Goal: Task Accomplishment & Management: Use online tool/utility

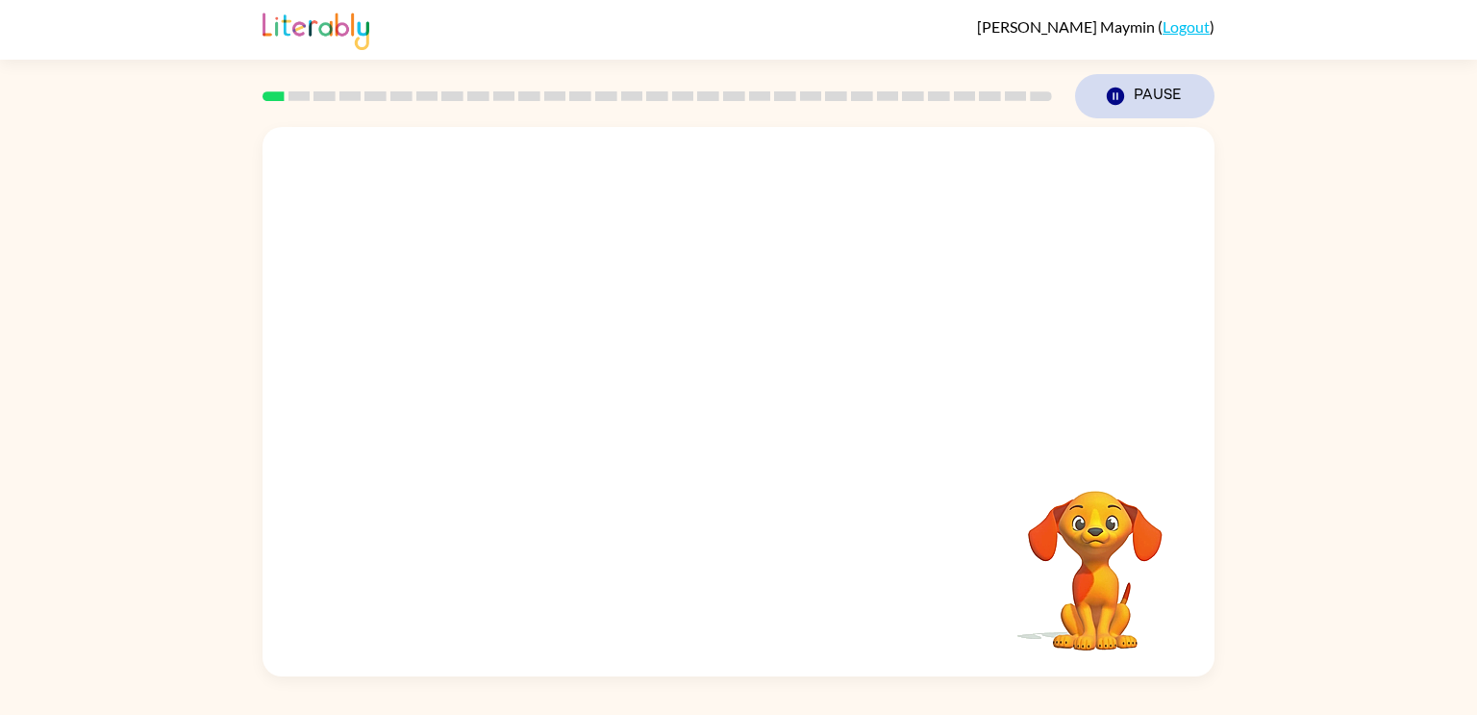
click at [1113, 103] on icon "button" at bounding box center [1115, 96] width 17 height 17
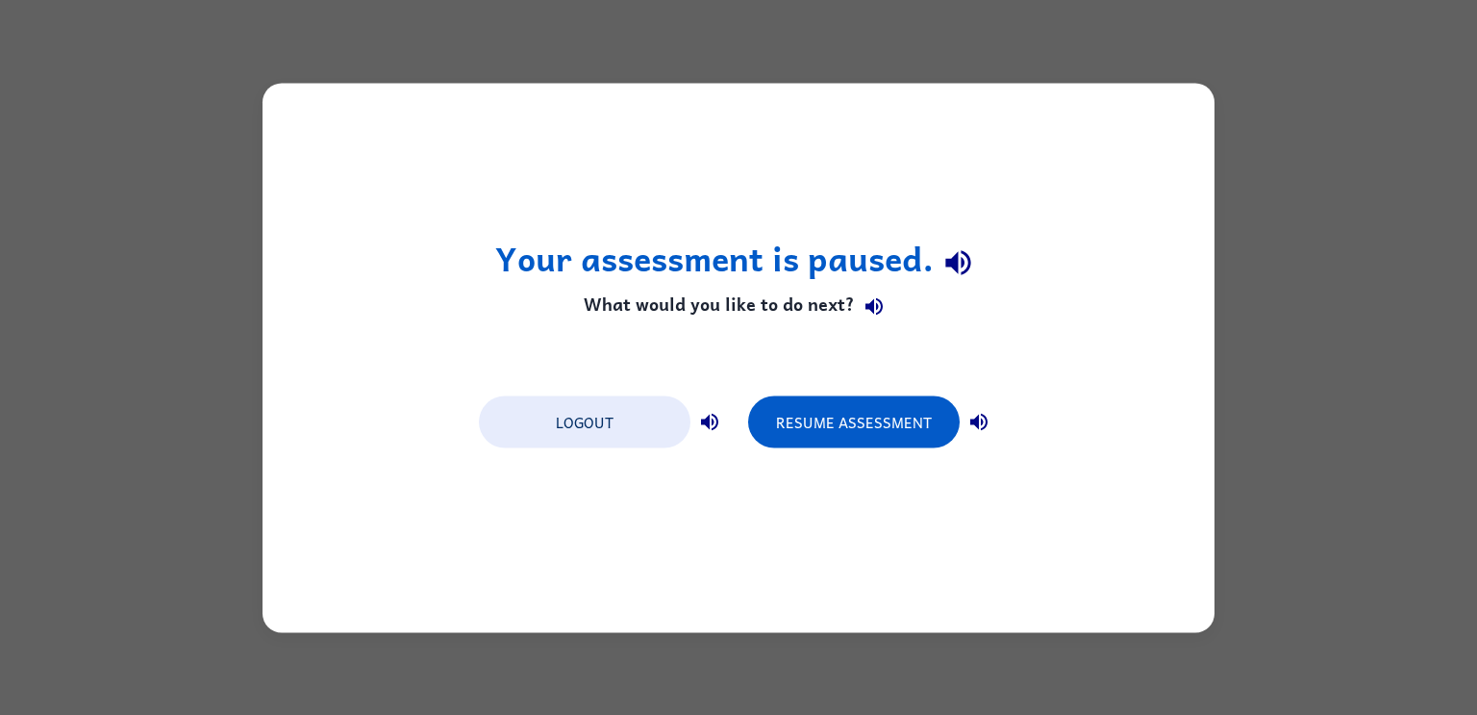
click at [960, 268] on icon "button" at bounding box center [959, 263] width 34 height 34
click at [868, 404] on button "Resume Assessment" at bounding box center [854, 421] width 212 height 52
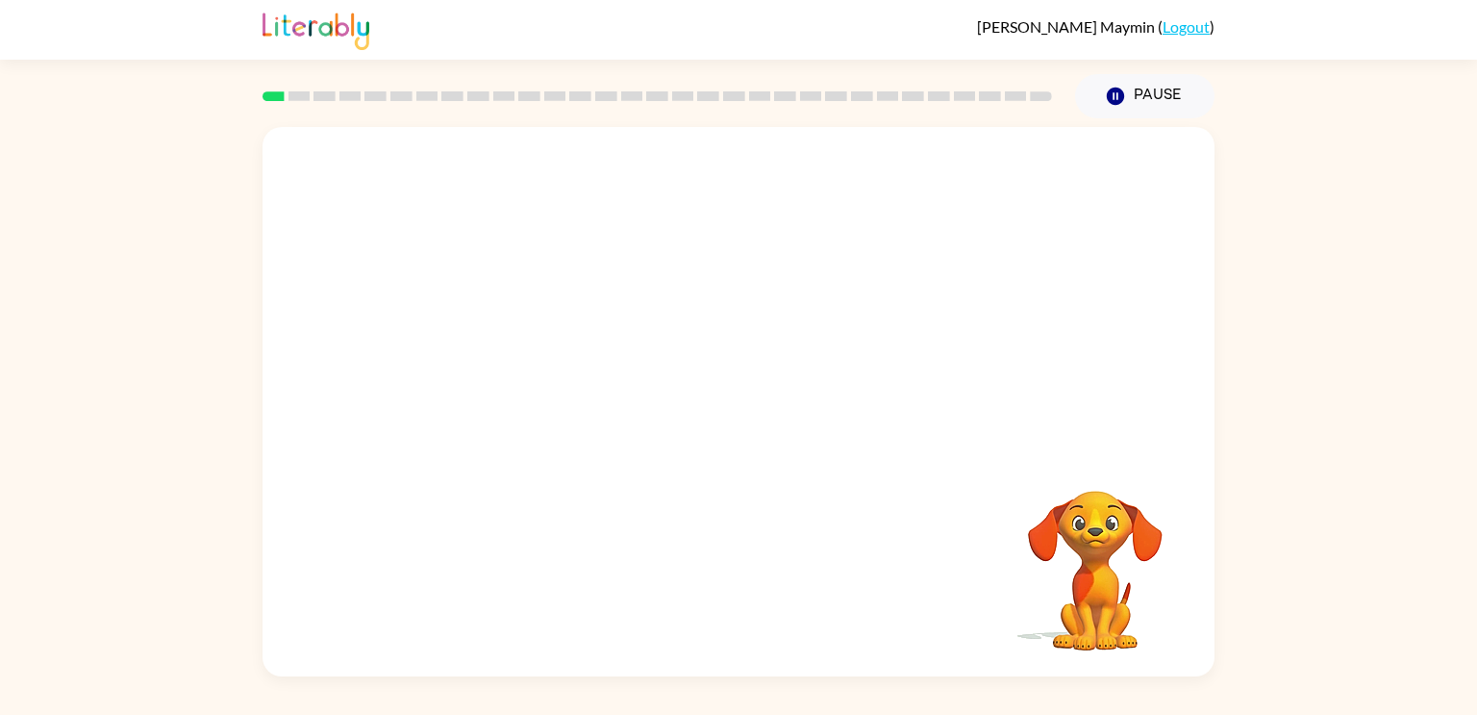
click at [1129, 582] on video "Your browser must support playing .mp4 files to use Literably. Please try using…" at bounding box center [1095, 557] width 192 height 192
click at [684, 303] on video "Your browser must support playing .mp4 files to use Literably. Please try using…" at bounding box center [739, 288] width 952 height 323
click at [739, 396] on div at bounding box center [738, 411] width 123 height 70
click at [737, 395] on div at bounding box center [738, 411] width 123 height 70
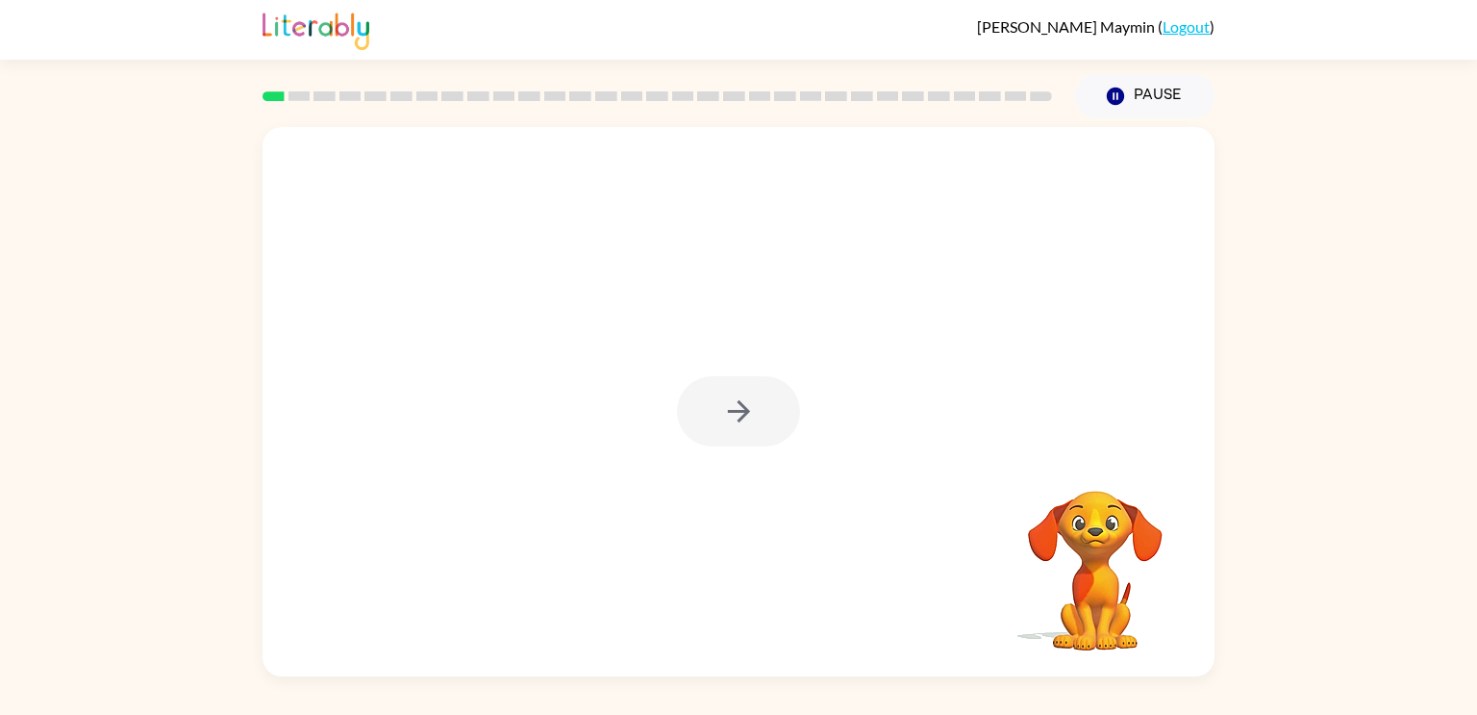
click at [737, 395] on div at bounding box center [738, 411] width 123 height 70
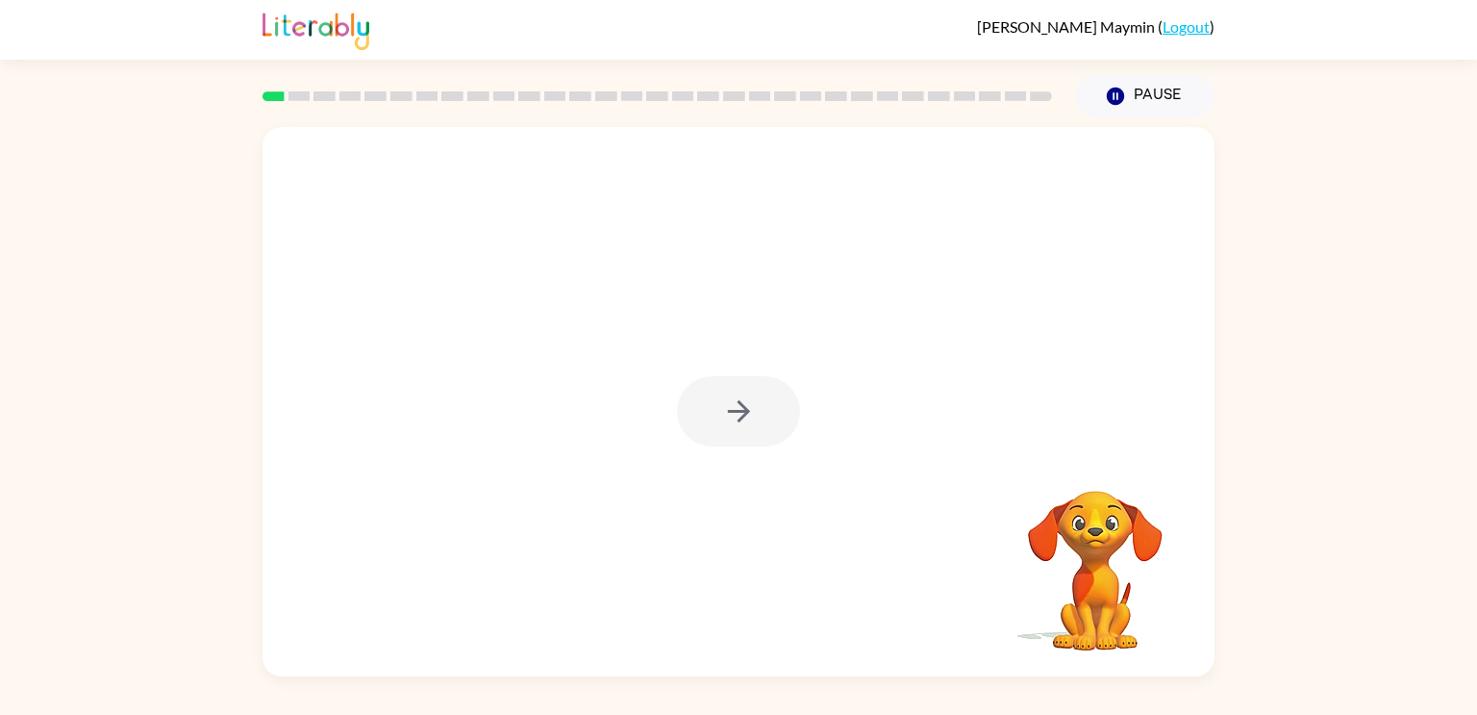
click at [737, 395] on icon "button" at bounding box center [739, 411] width 34 height 34
click at [739, 394] on div at bounding box center [739, 288] width 952 height 323
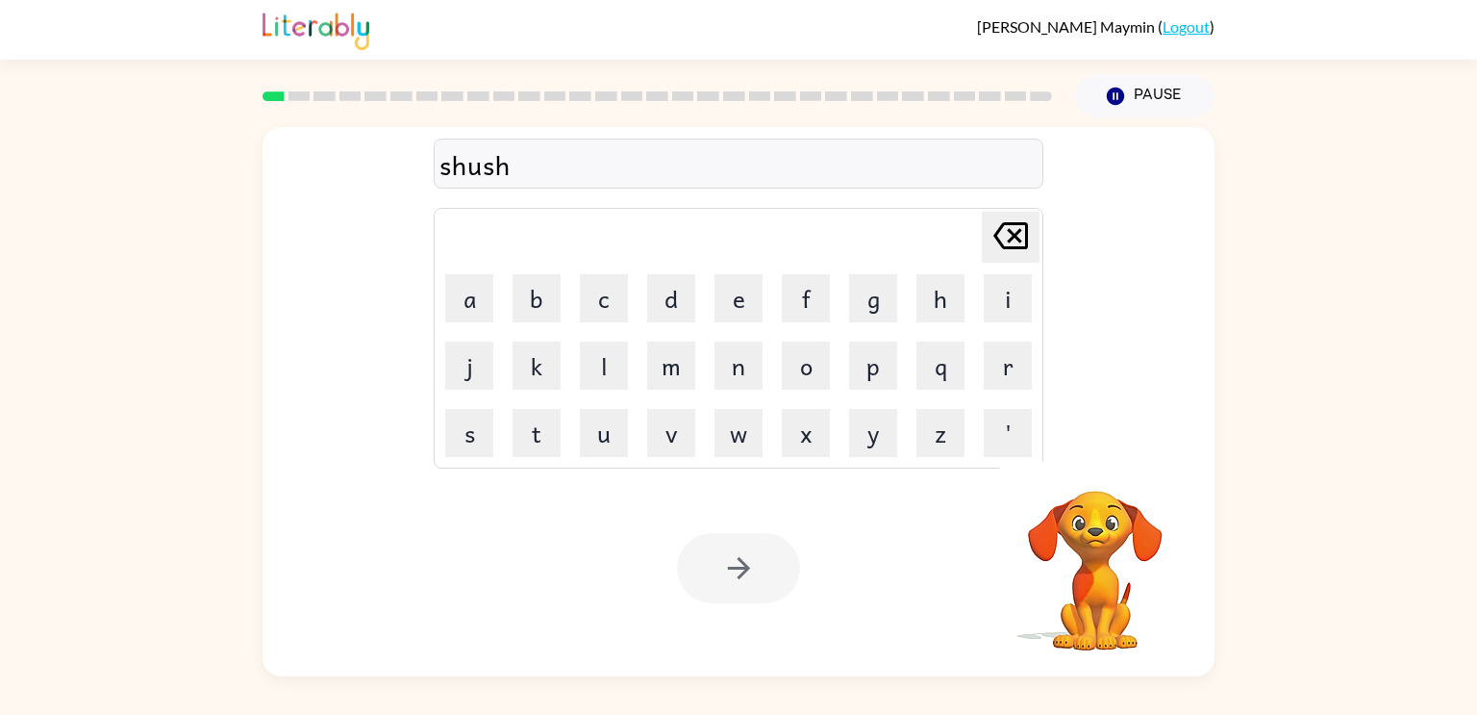
click at [729, 569] on div at bounding box center [738, 568] width 123 height 70
click at [729, 569] on icon "button" at bounding box center [739, 568] width 34 height 34
click at [729, 569] on div at bounding box center [738, 568] width 123 height 70
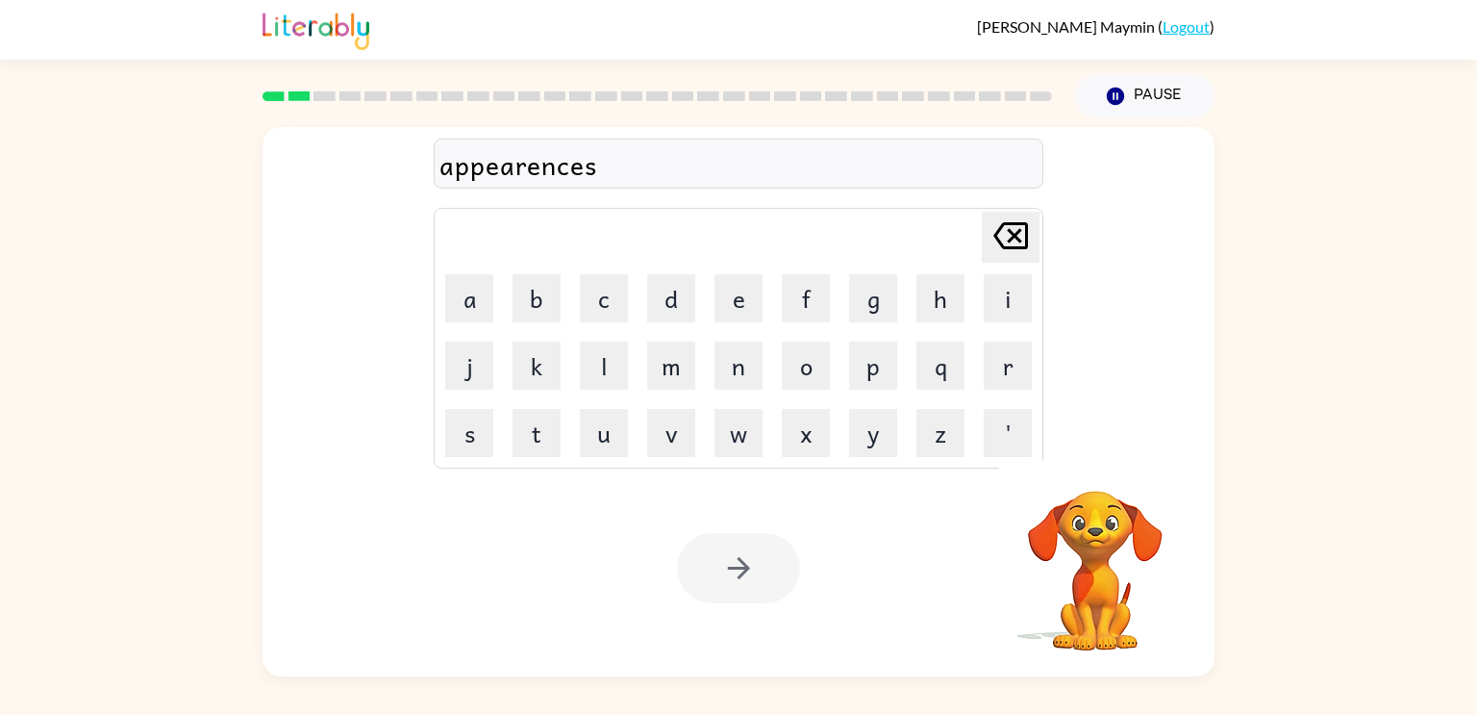
click at [739, 589] on div at bounding box center [738, 568] width 123 height 70
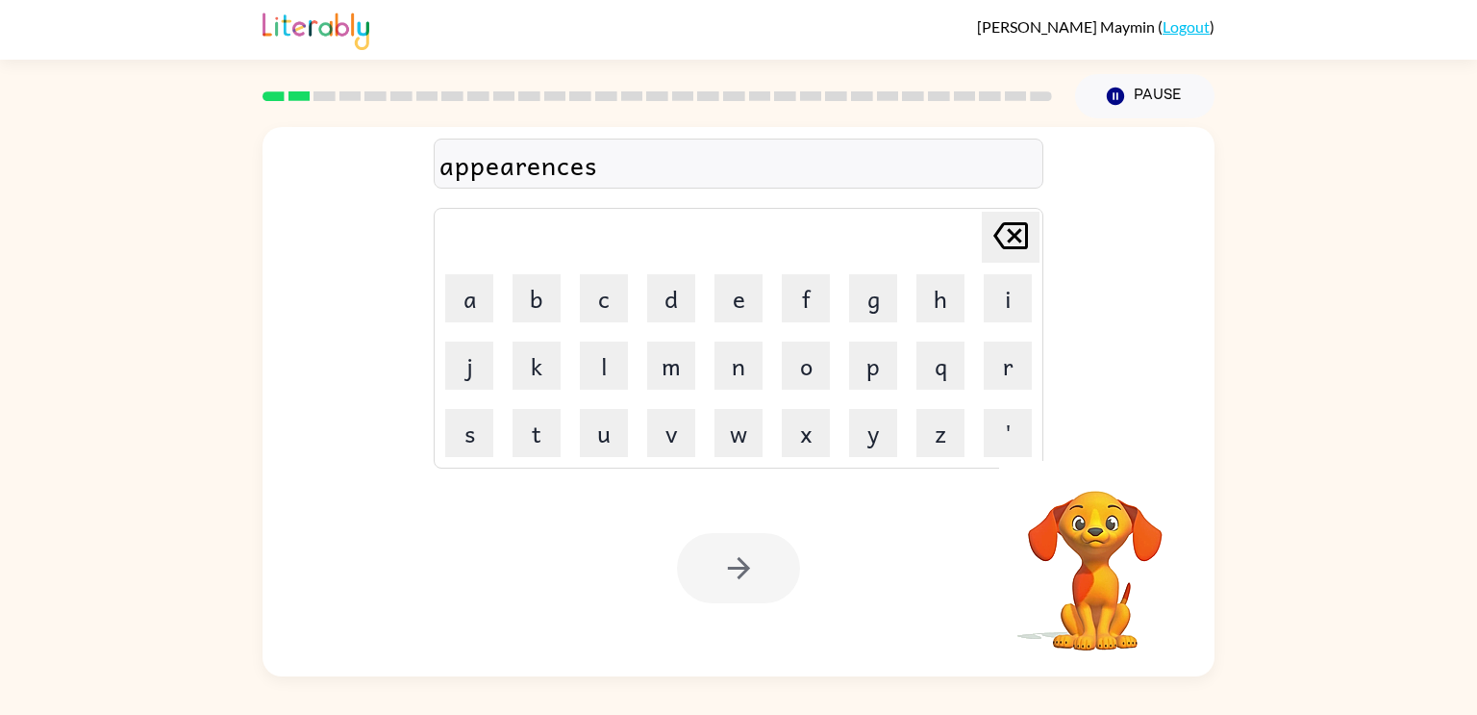
click at [739, 589] on div at bounding box center [738, 568] width 123 height 70
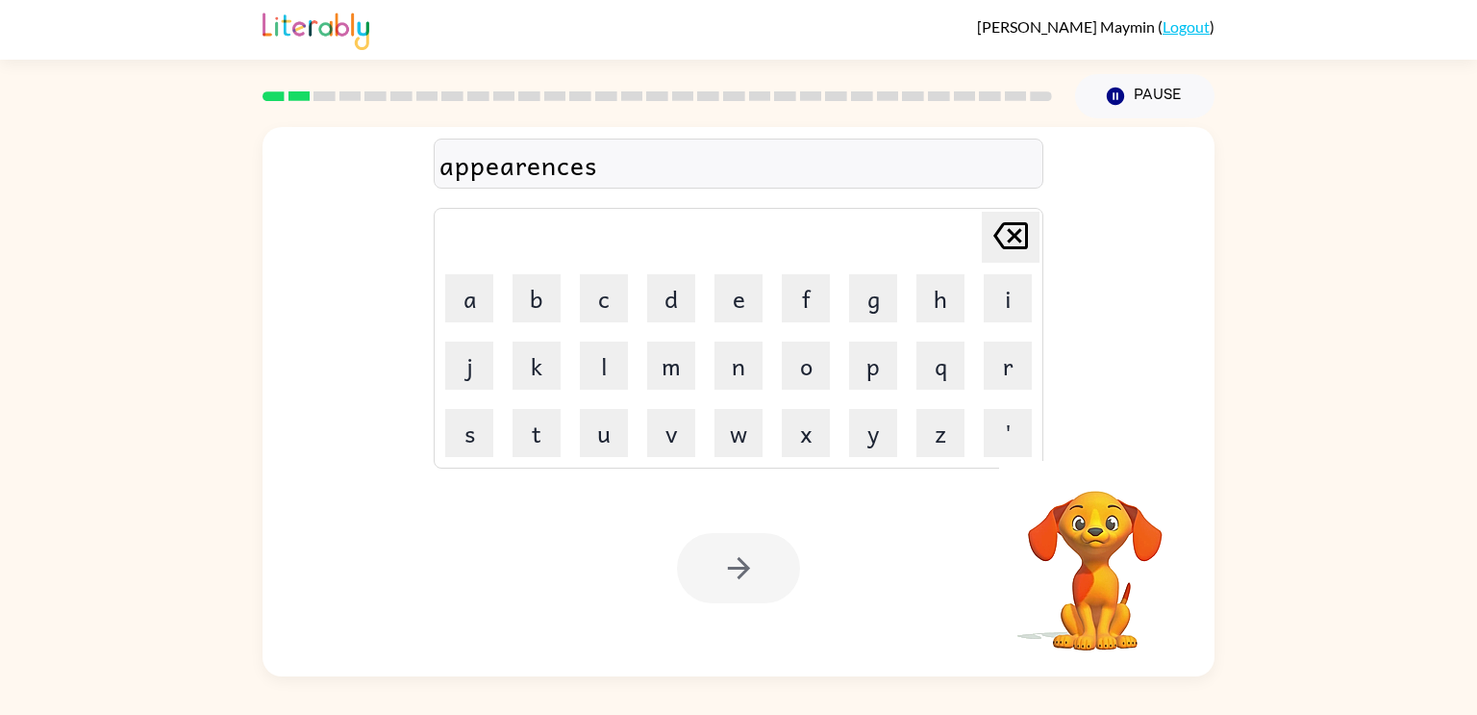
click at [739, 589] on button "button" at bounding box center [738, 568] width 123 height 70
click at [739, 589] on div at bounding box center [738, 568] width 123 height 70
click at [738, 589] on div at bounding box center [738, 568] width 123 height 70
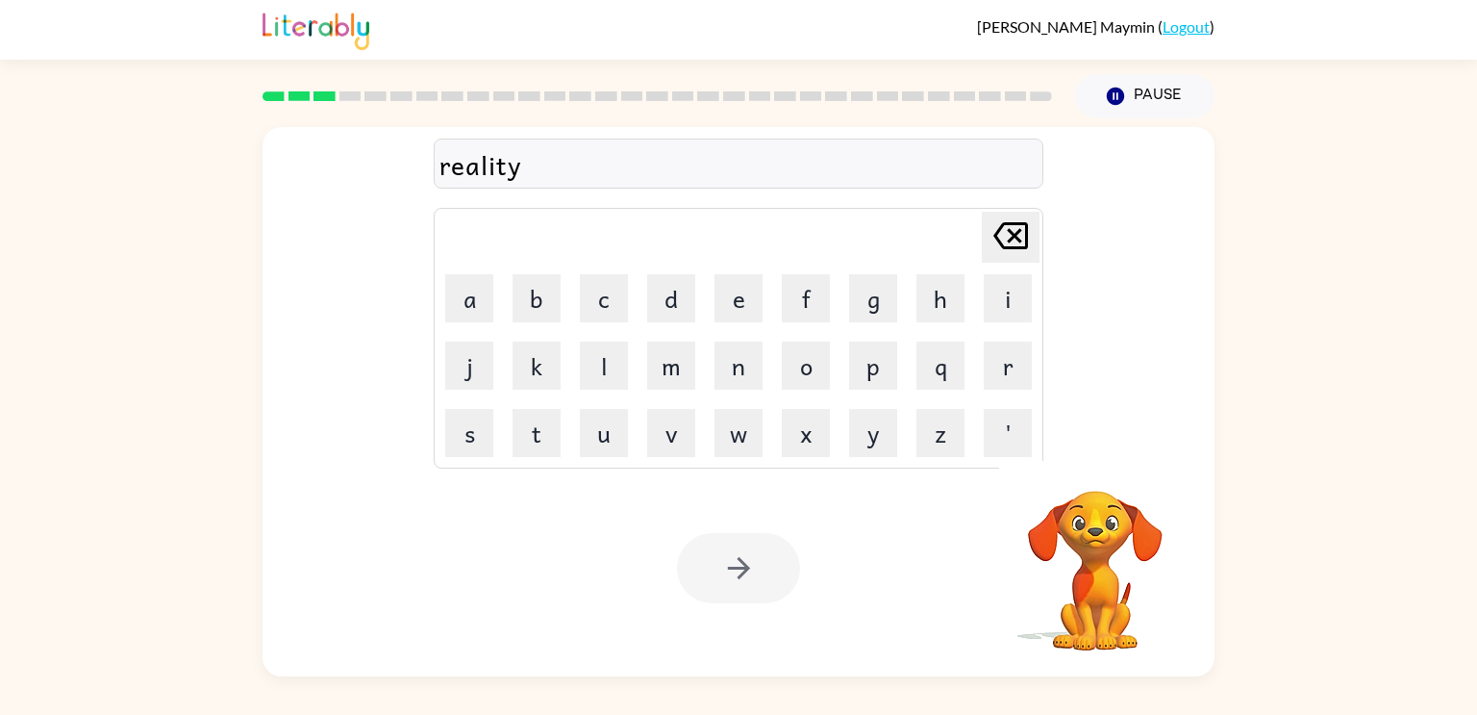
click at [738, 589] on div at bounding box center [738, 568] width 123 height 70
click at [740, 564] on div at bounding box center [738, 568] width 123 height 70
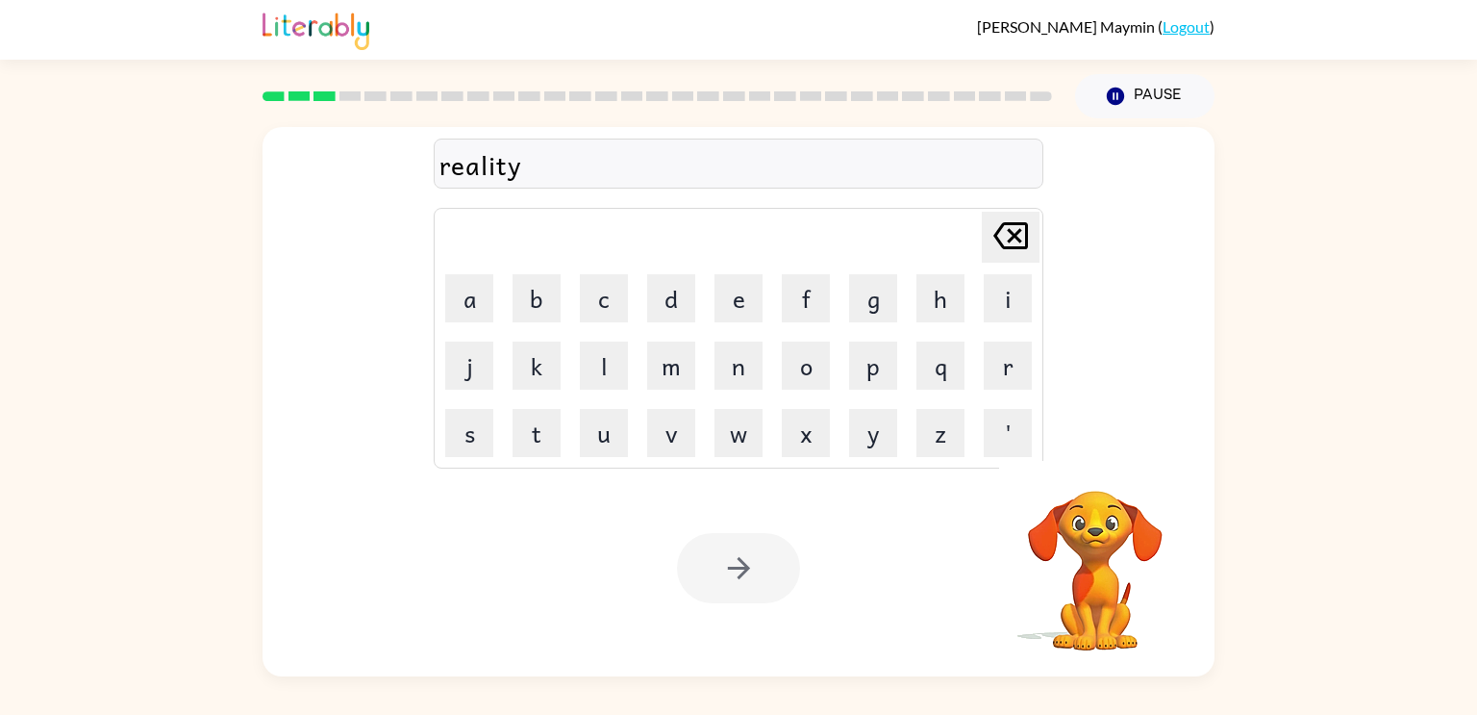
click at [740, 564] on div at bounding box center [738, 568] width 123 height 70
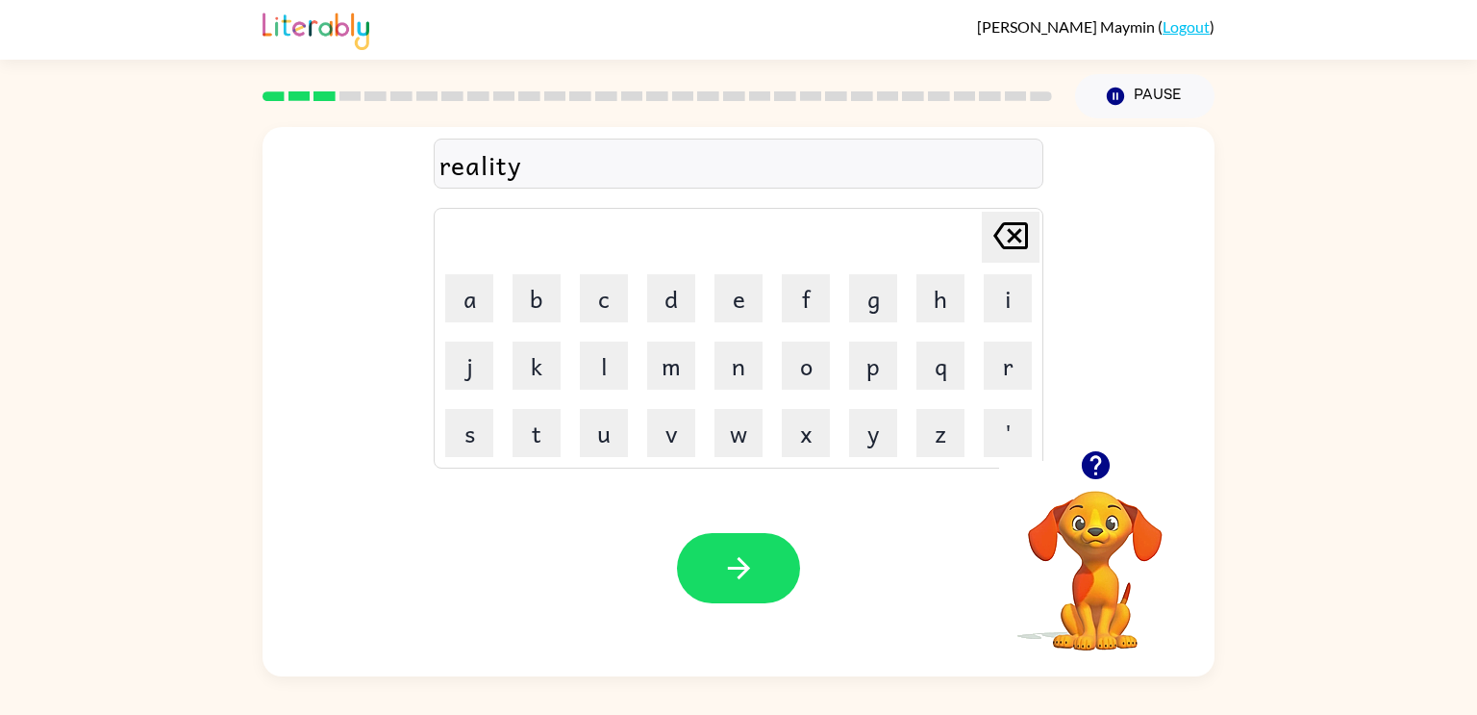
click at [740, 564] on icon "button" at bounding box center [739, 568] width 34 height 34
click at [740, 564] on div at bounding box center [738, 568] width 123 height 70
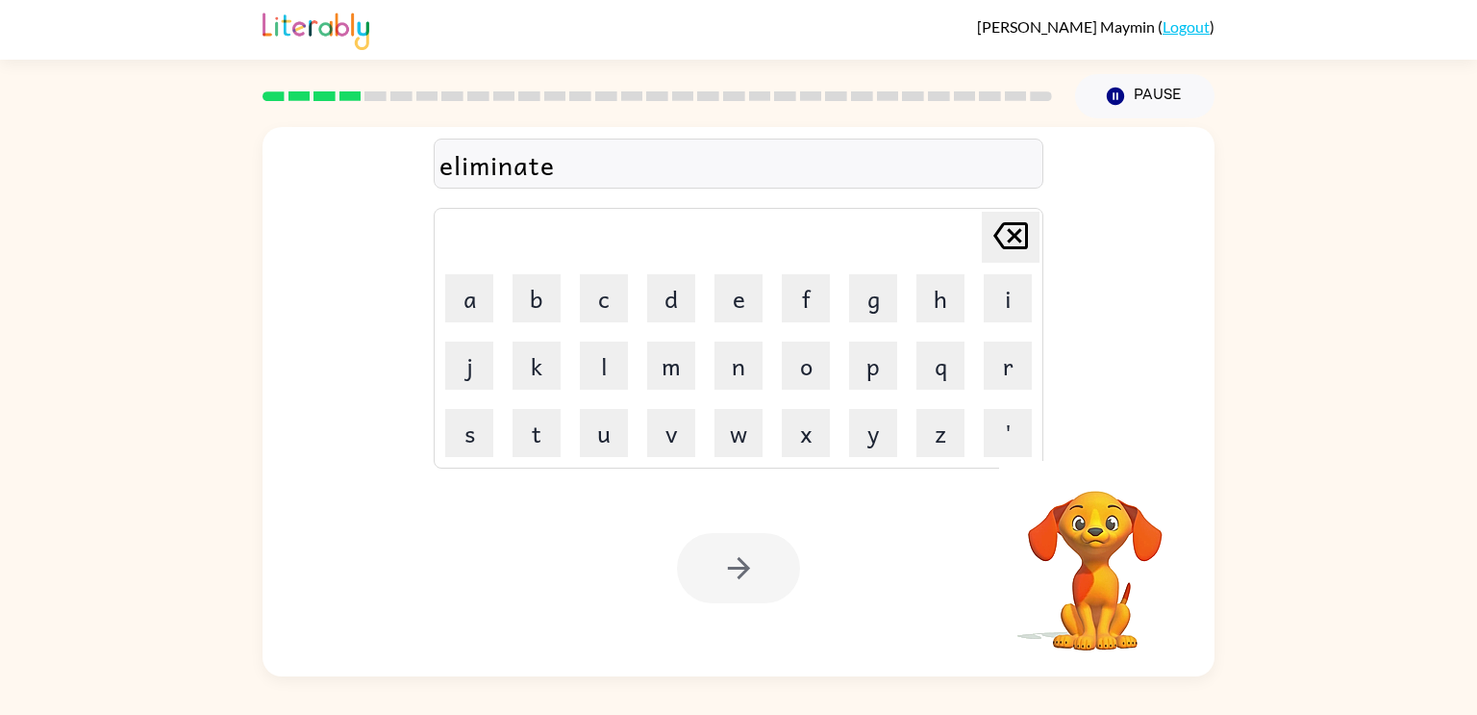
click at [740, 564] on div at bounding box center [738, 568] width 123 height 70
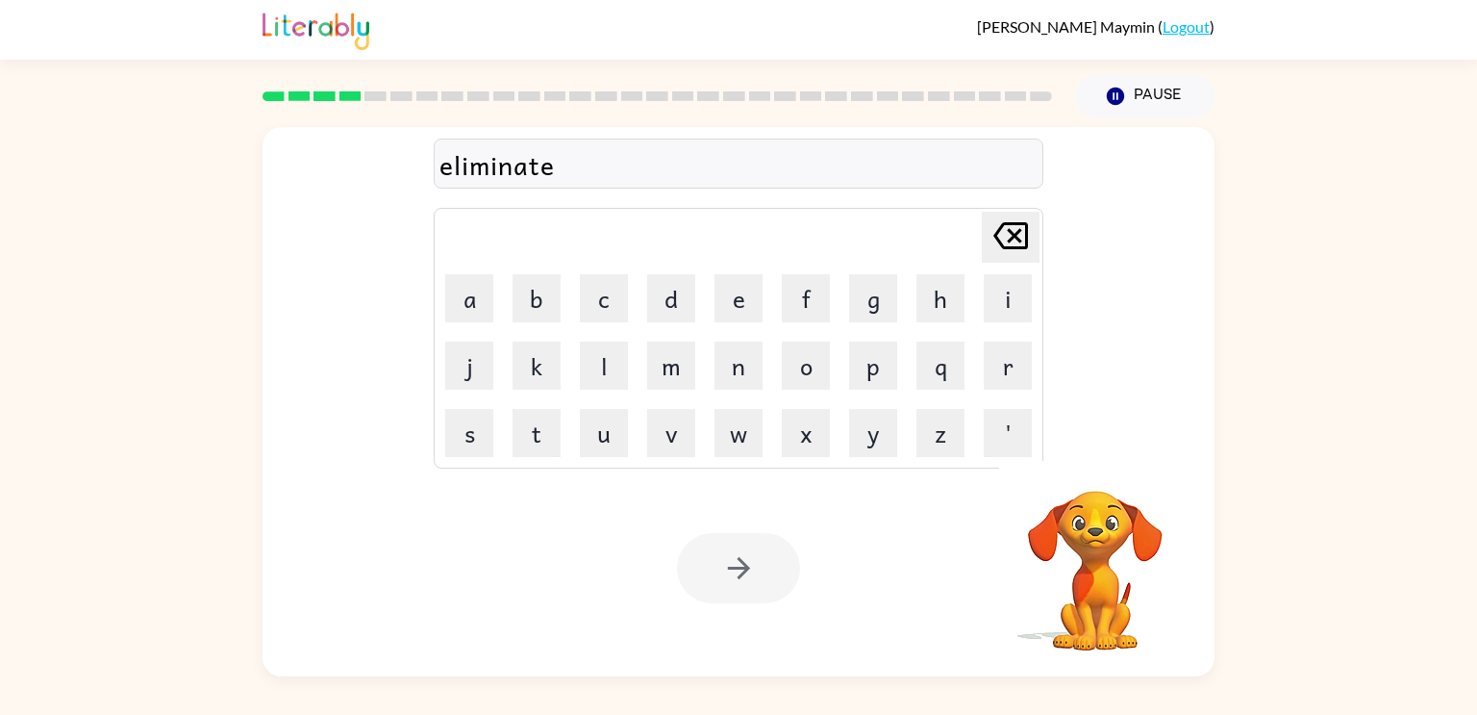
click at [740, 564] on div at bounding box center [738, 568] width 123 height 70
click at [740, 564] on icon "button" at bounding box center [739, 568] width 34 height 34
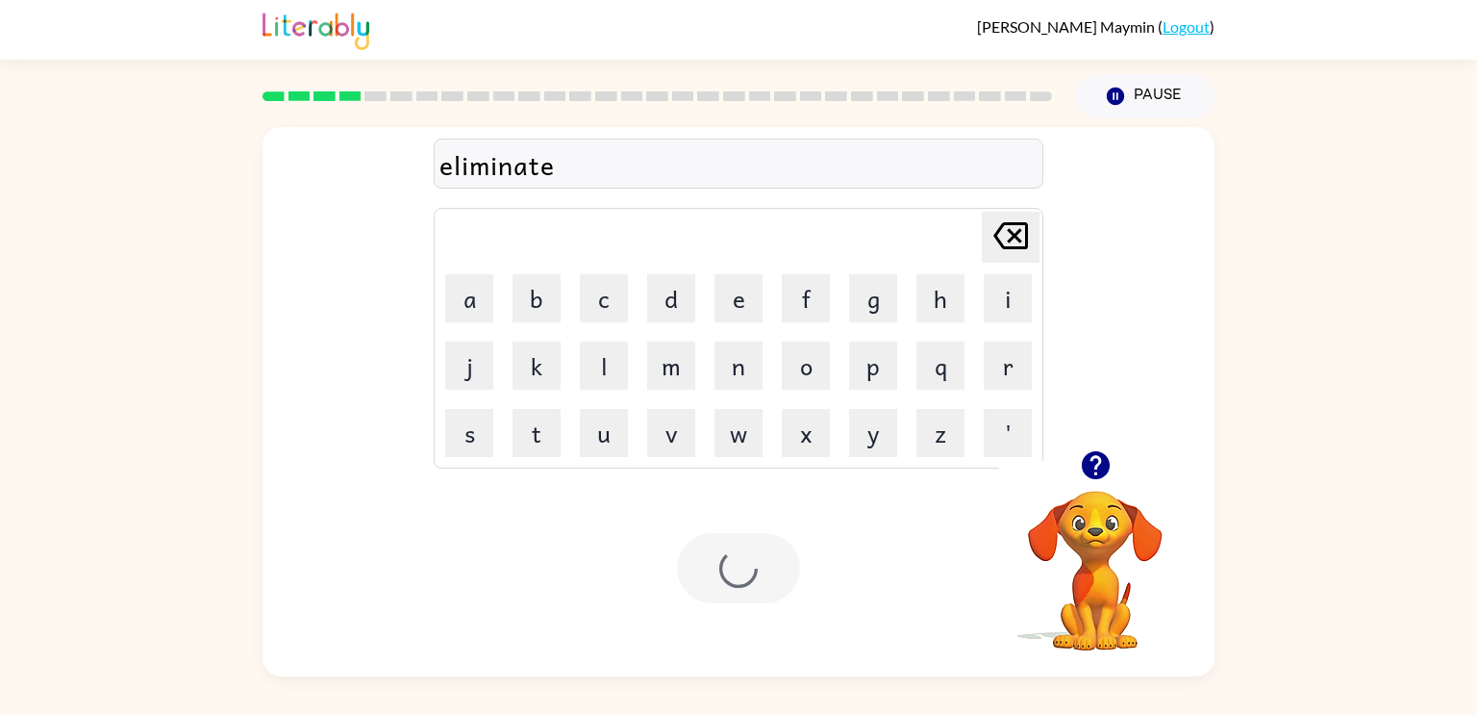
click at [740, 564] on div at bounding box center [738, 568] width 123 height 70
click at [742, 567] on div at bounding box center [738, 568] width 123 height 70
click at [743, 566] on icon "button" at bounding box center [739, 568] width 34 height 34
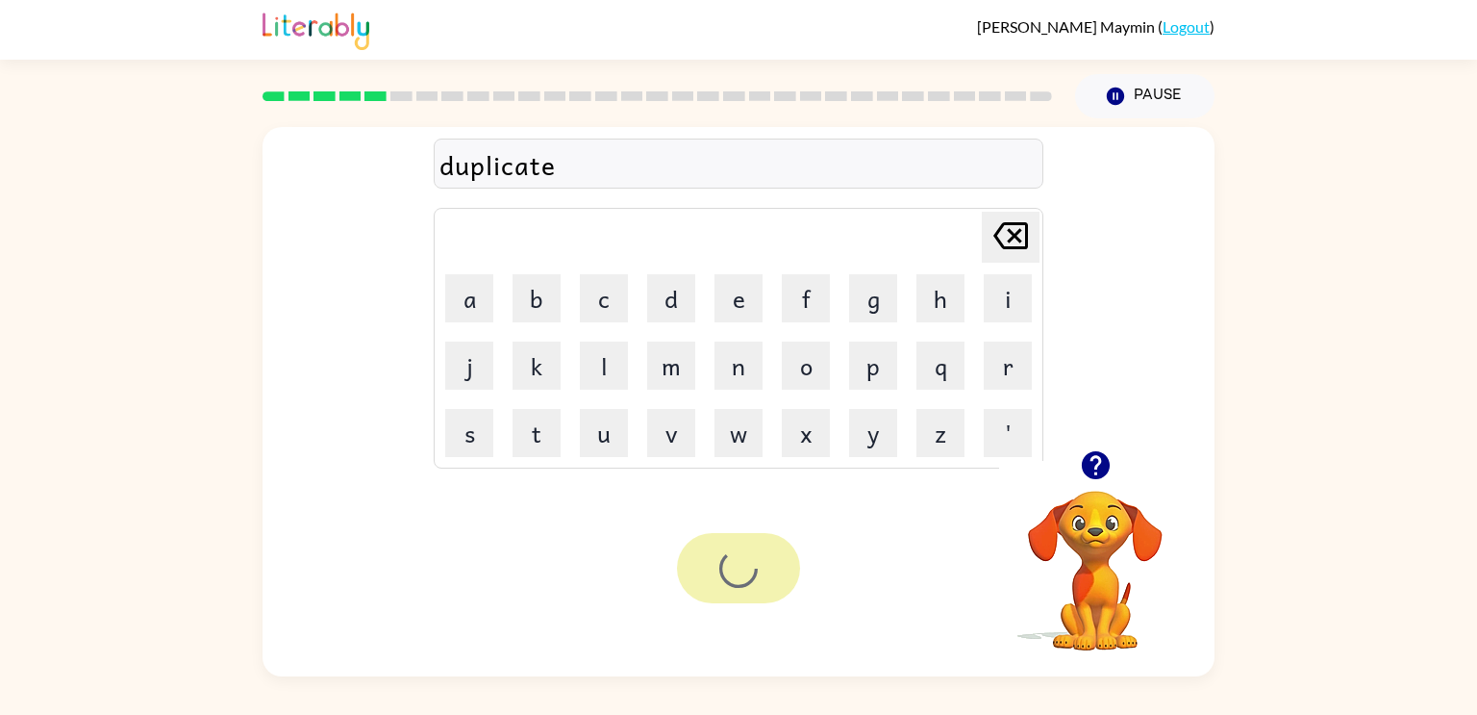
click at [743, 566] on div at bounding box center [738, 568] width 123 height 70
click at [716, 569] on div at bounding box center [738, 568] width 123 height 70
click at [716, 569] on button "button" at bounding box center [738, 568] width 123 height 70
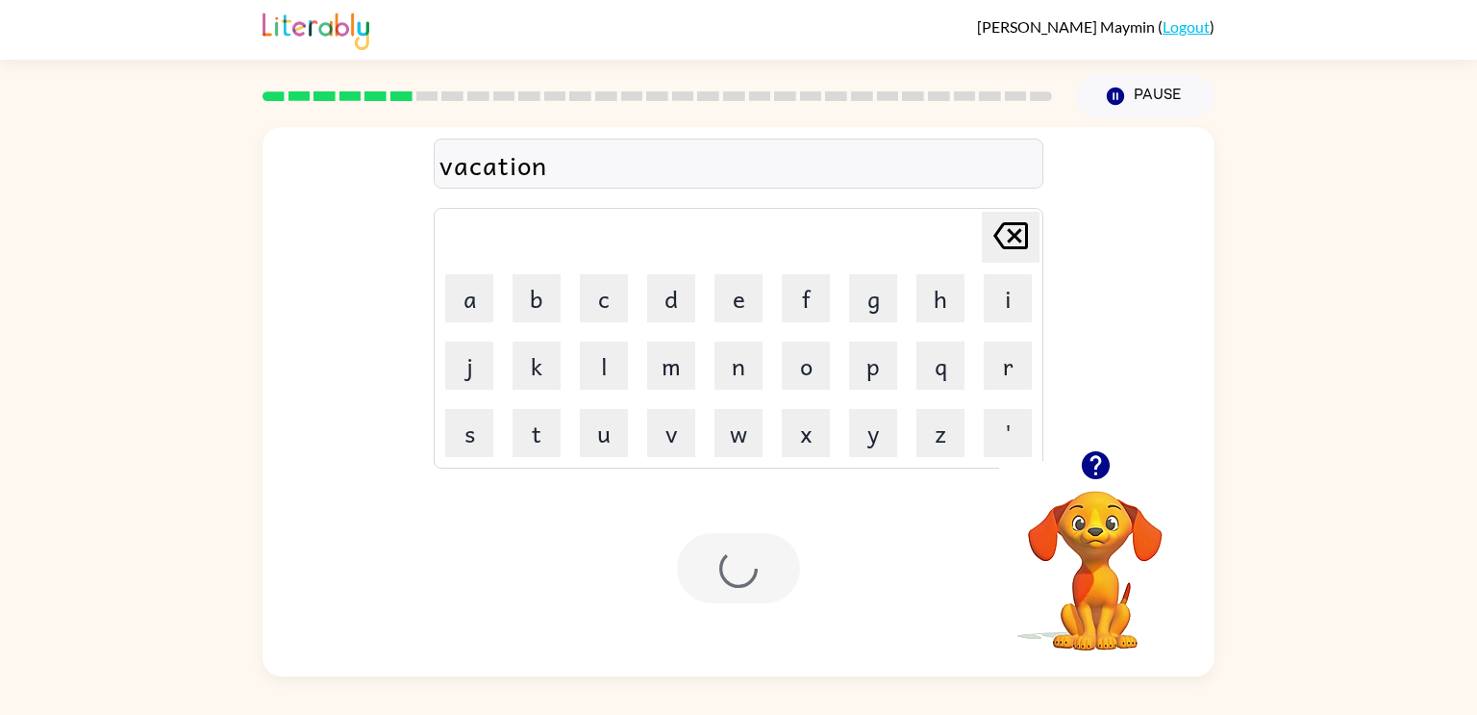
click at [716, 569] on div at bounding box center [738, 568] width 123 height 70
click at [709, 572] on button "button" at bounding box center [738, 568] width 123 height 70
click at [709, 572] on div at bounding box center [738, 568] width 123 height 70
click at [708, 571] on div at bounding box center [738, 568] width 123 height 70
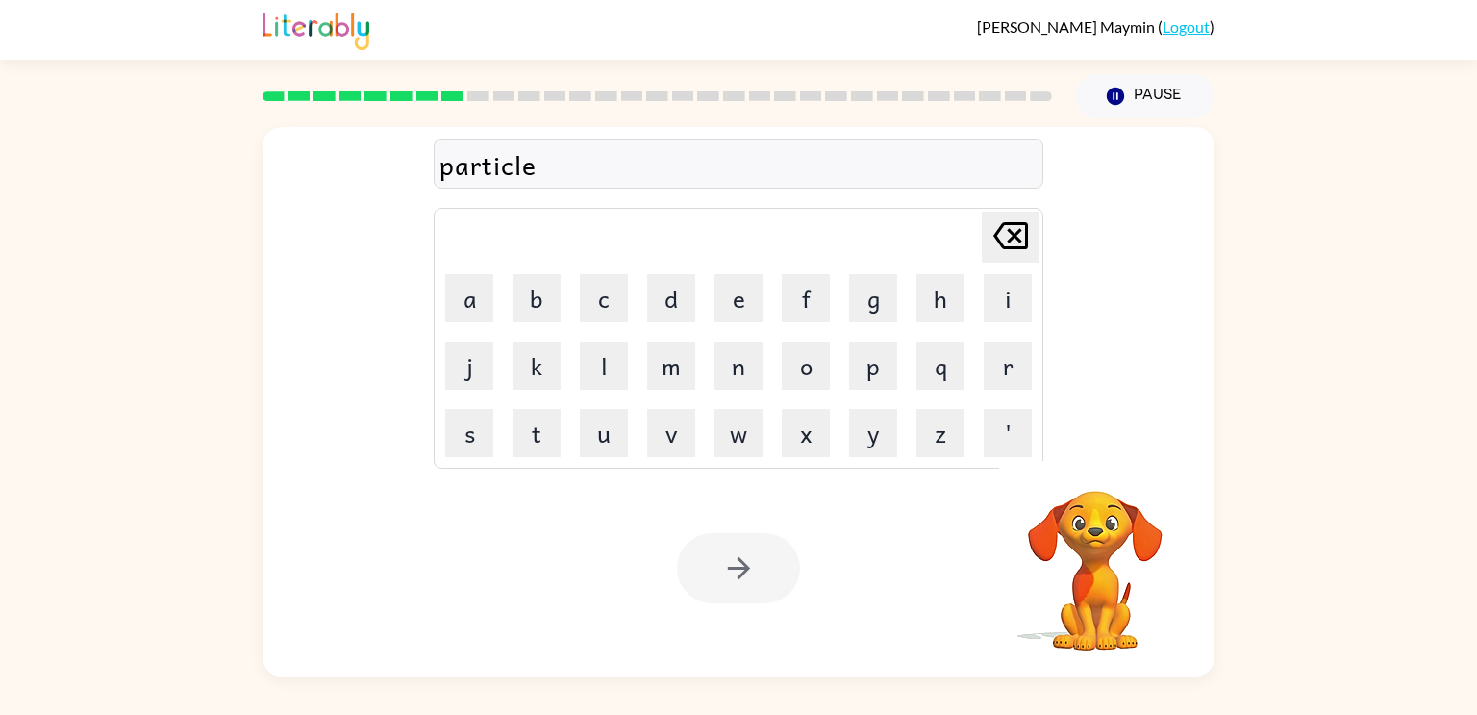
click at [708, 571] on div at bounding box center [738, 568] width 123 height 70
click at [735, 564] on div at bounding box center [738, 568] width 123 height 70
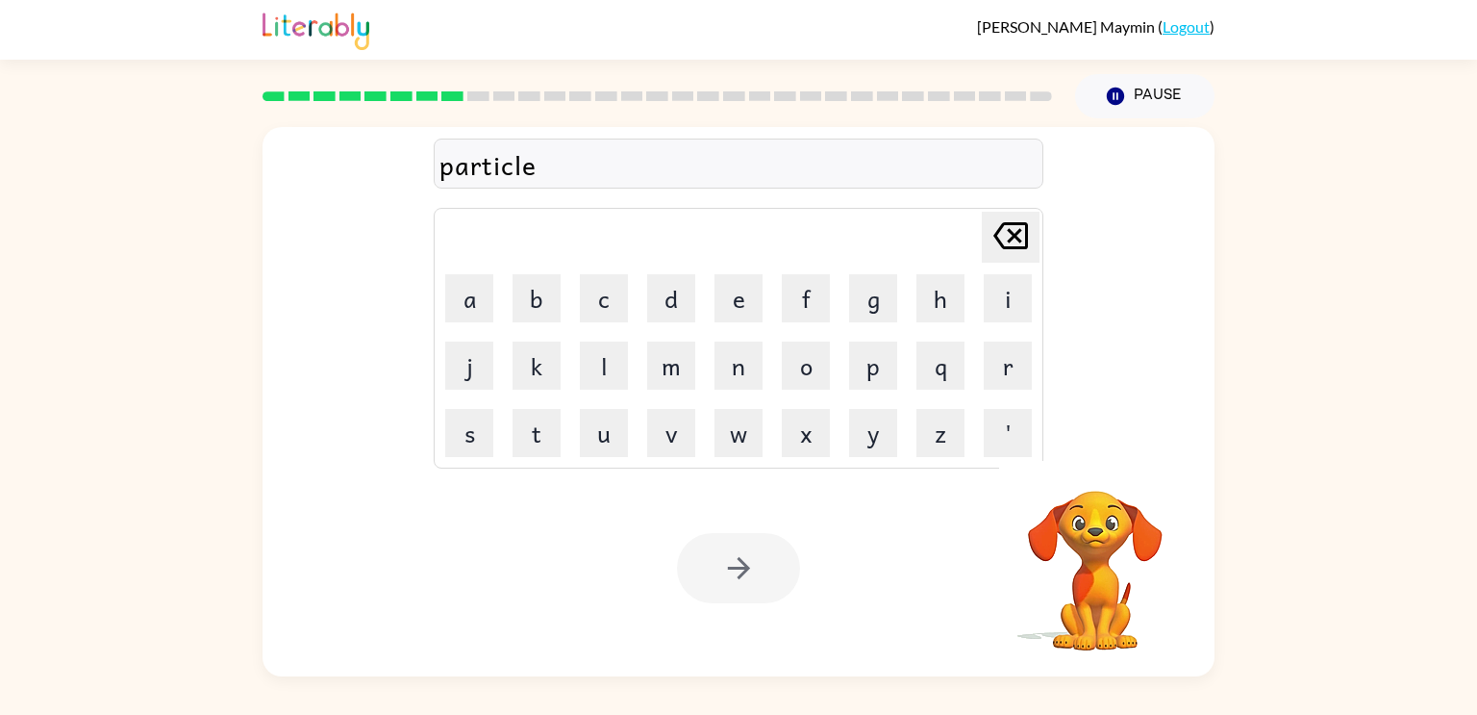
click at [735, 564] on div at bounding box center [738, 568] width 123 height 70
click at [735, 564] on icon "button" at bounding box center [739, 568] width 34 height 34
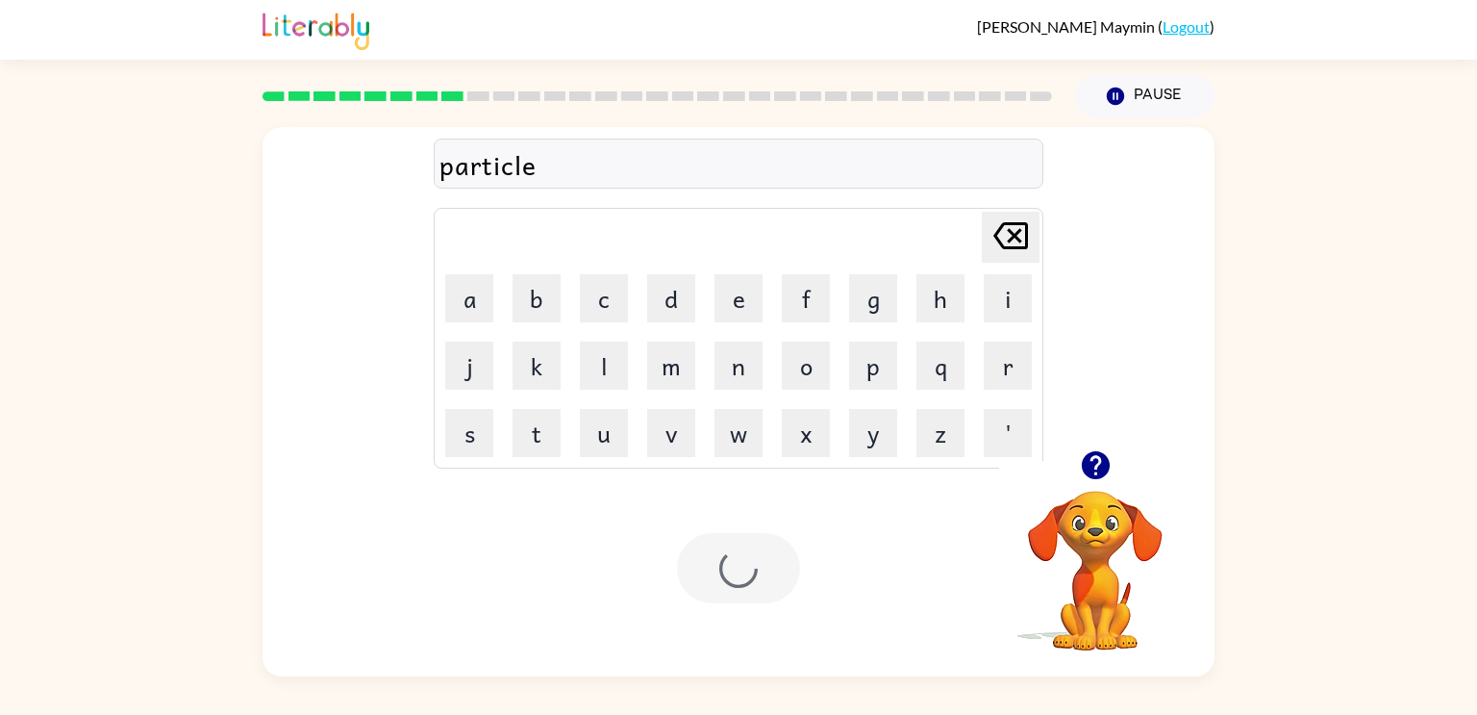
click at [735, 564] on div at bounding box center [738, 568] width 123 height 70
click at [739, 577] on div at bounding box center [738, 568] width 123 height 70
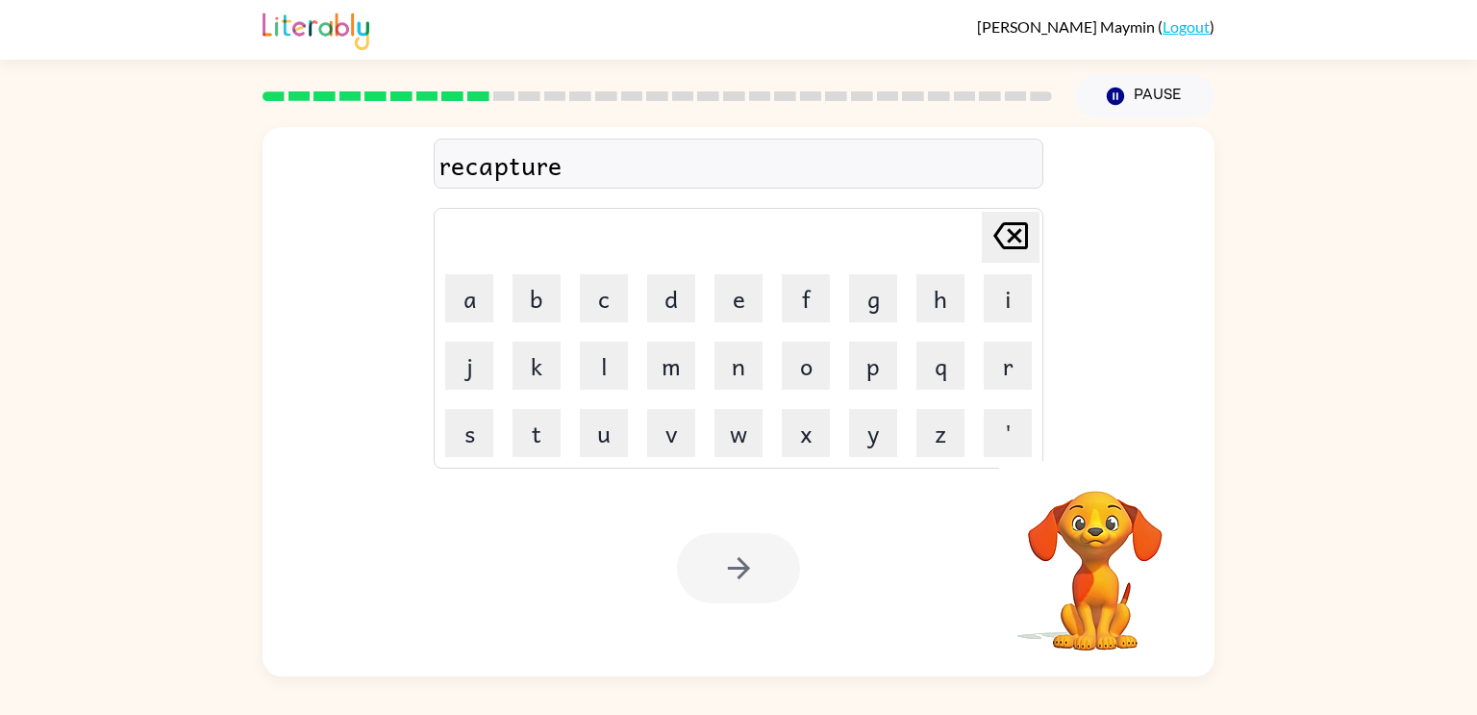
click at [739, 577] on div at bounding box center [738, 568] width 123 height 70
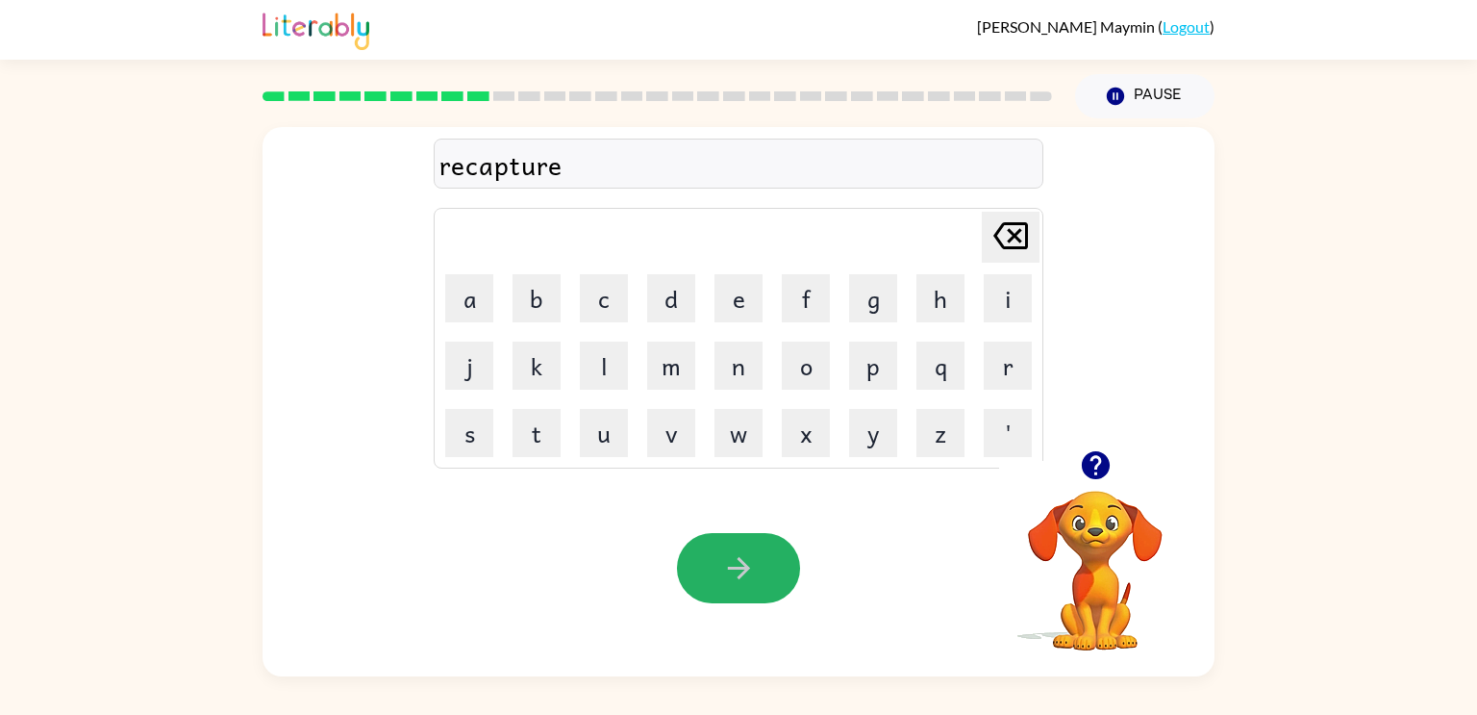
click at [739, 577] on icon "button" at bounding box center [738, 568] width 22 height 22
click at [739, 577] on div at bounding box center [738, 568] width 123 height 70
click at [742, 581] on div at bounding box center [738, 568] width 123 height 70
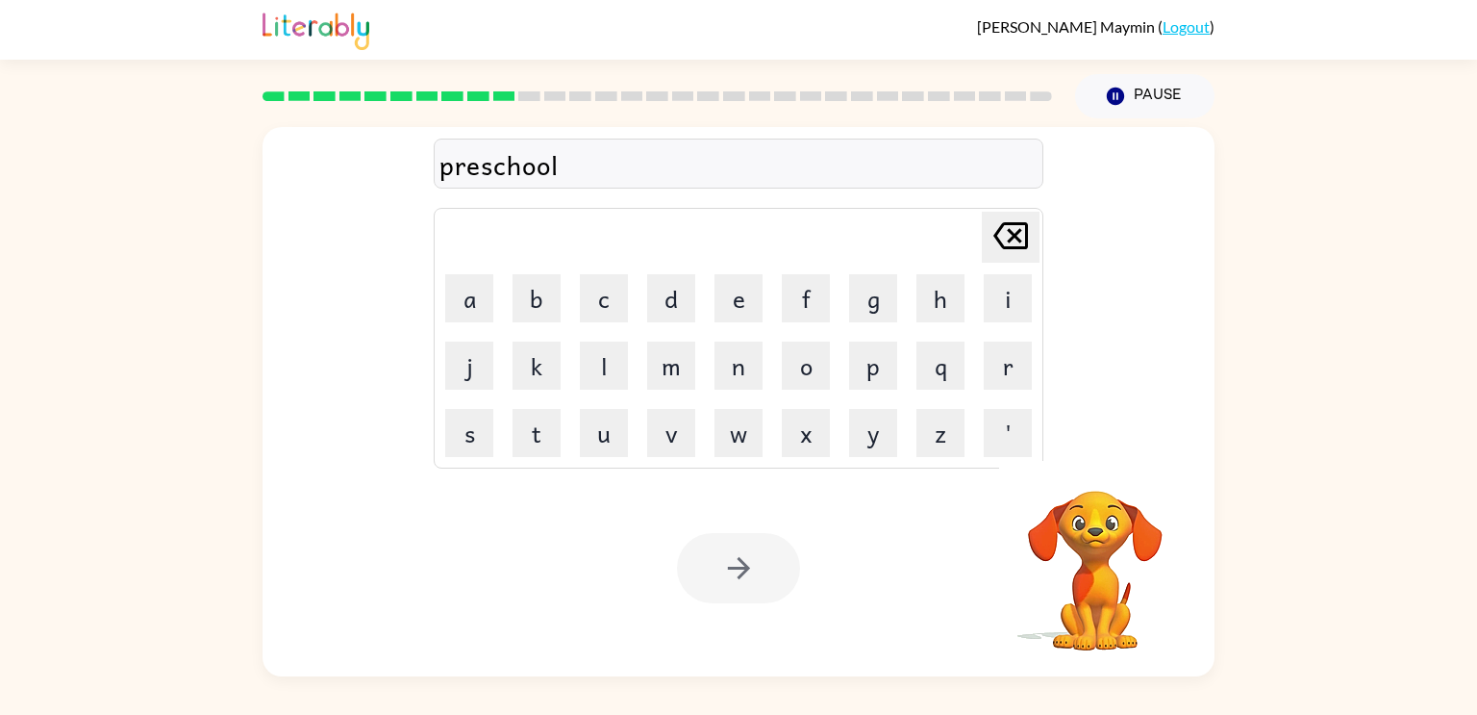
click at [742, 581] on div at bounding box center [738, 568] width 123 height 70
click at [743, 577] on icon "button" at bounding box center [739, 568] width 34 height 34
click at [739, 577] on div at bounding box center [738, 568] width 123 height 70
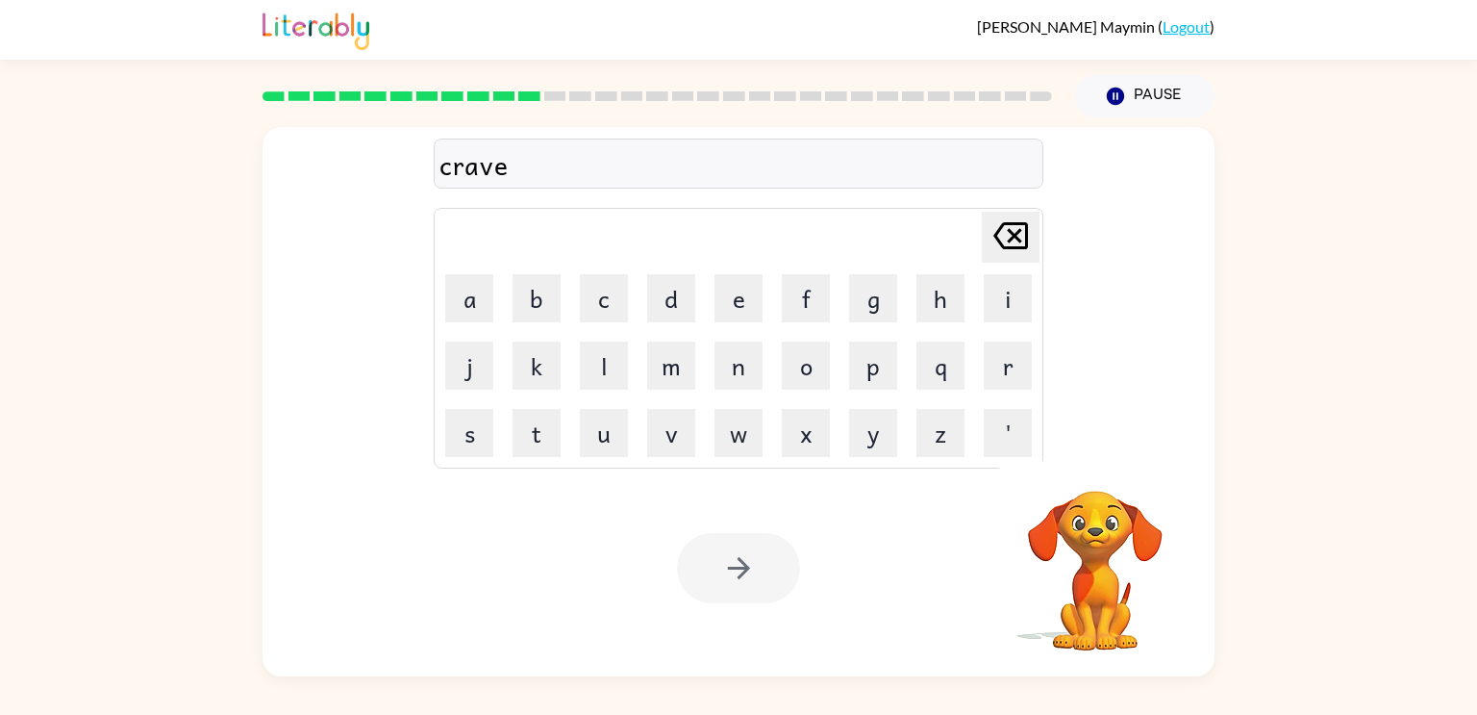
click at [739, 577] on div at bounding box center [738, 568] width 123 height 70
click at [739, 567] on div at bounding box center [738, 568] width 123 height 70
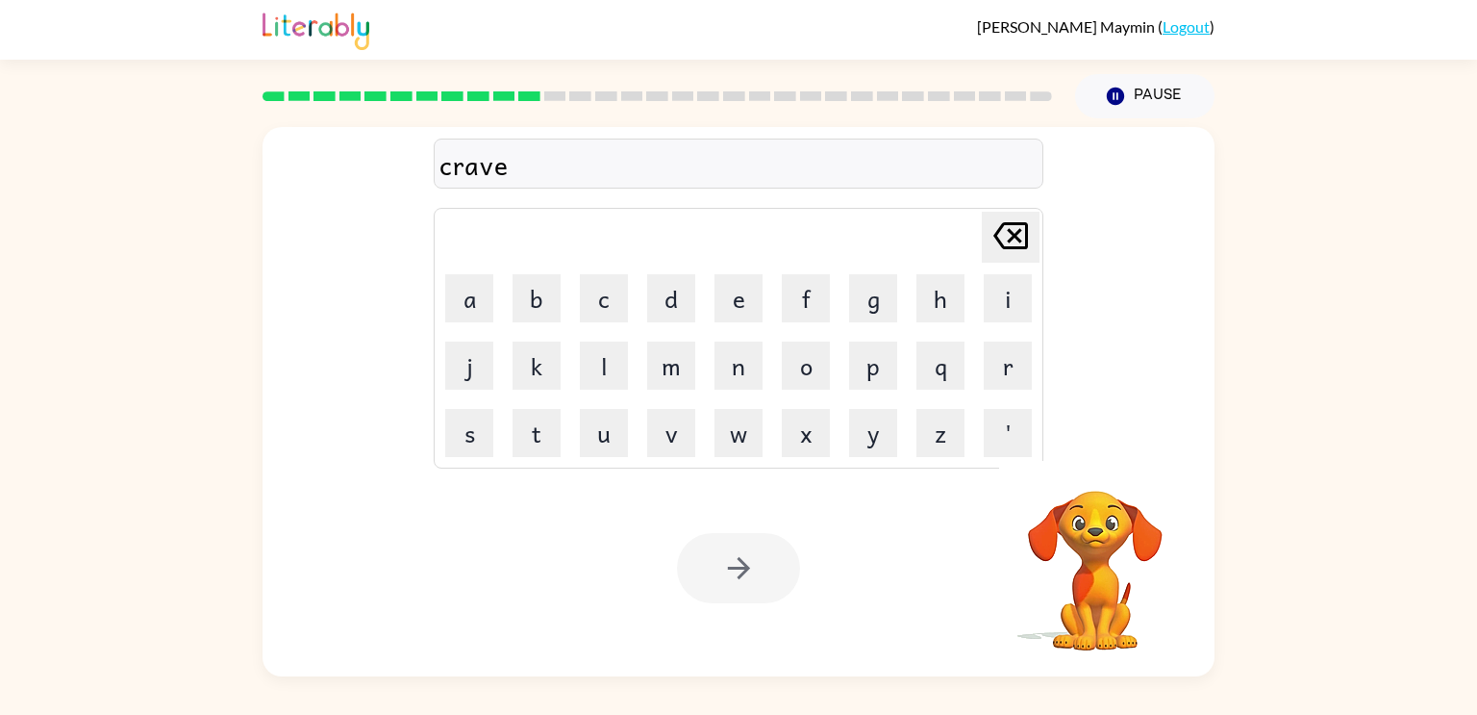
click at [739, 567] on div at bounding box center [738, 568] width 123 height 70
click at [740, 566] on div at bounding box center [738, 568] width 123 height 70
click at [739, 560] on div at bounding box center [738, 568] width 123 height 70
click at [739, 560] on icon "button" at bounding box center [738, 568] width 22 height 22
click at [739, 560] on div at bounding box center [738, 568] width 123 height 70
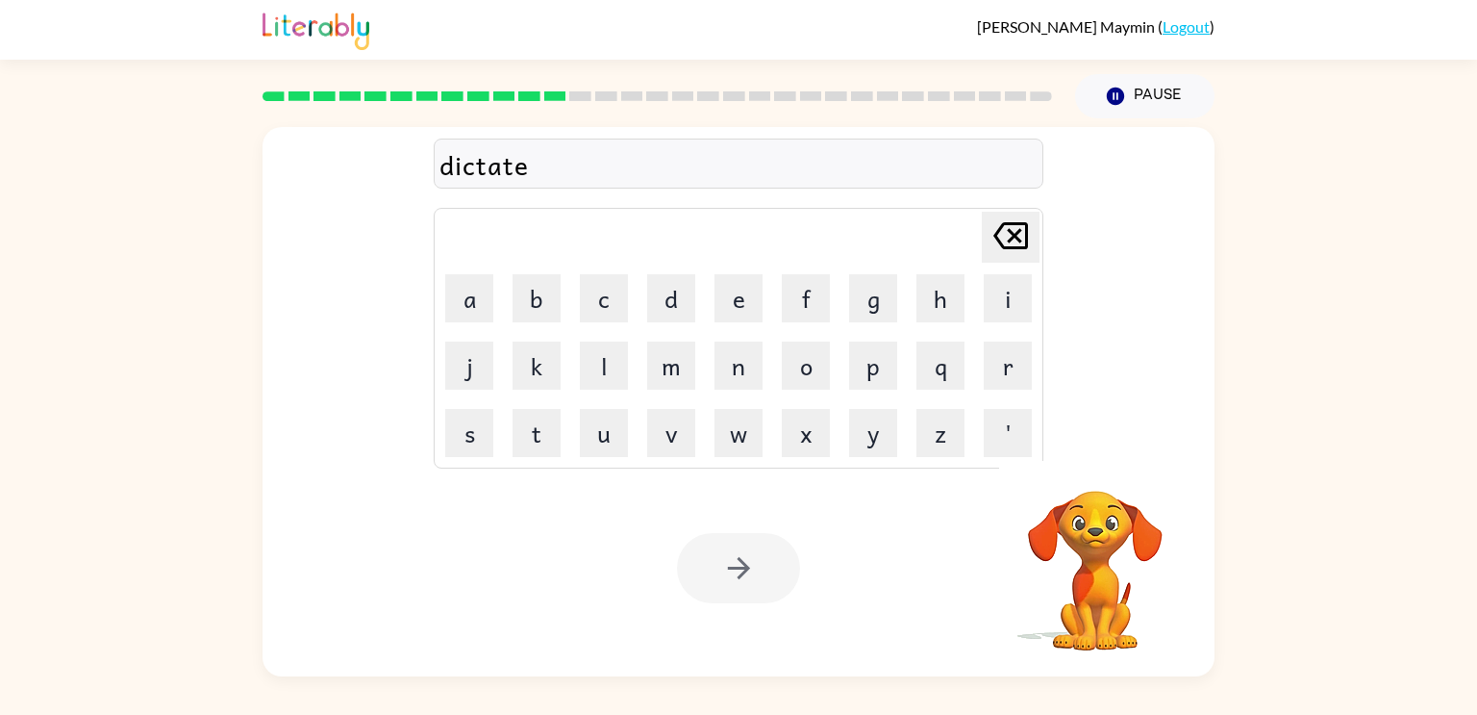
click at [748, 558] on div at bounding box center [738, 568] width 123 height 70
click at [743, 566] on div at bounding box center [738, 568] width 123 height 70
click at [743, 564] on div at bounding box center [738, 568] width 123 height 70
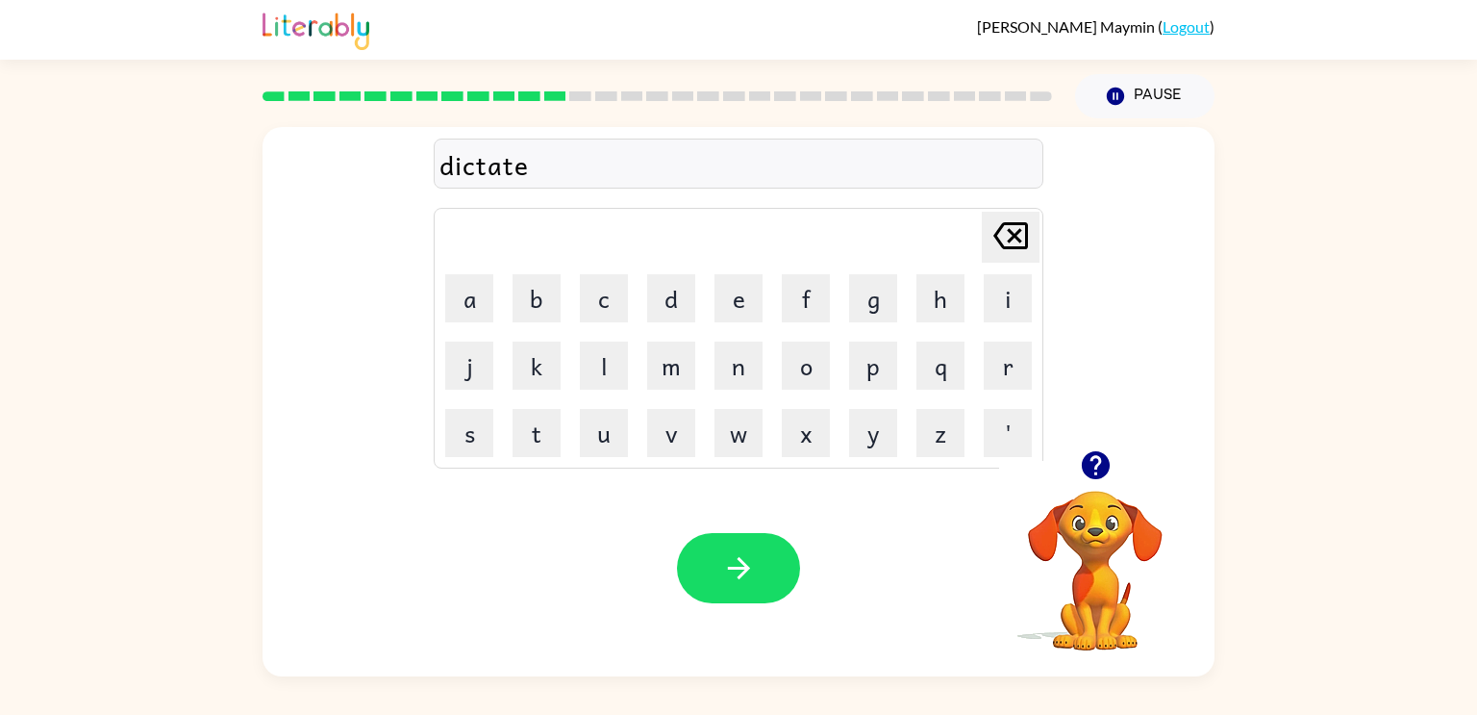
click at [743, 564] on icon "button" at bounding box center [738, 568] width 22 height 22
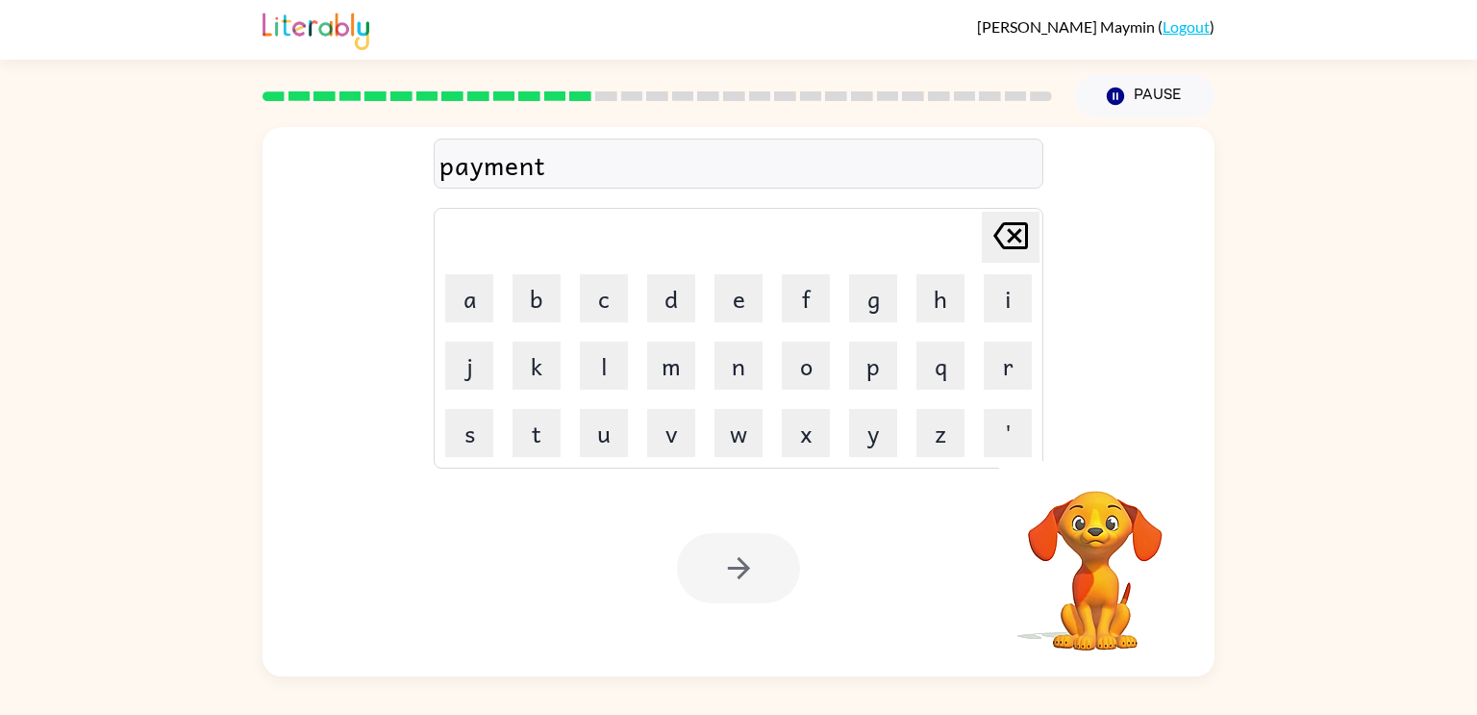
click at [743, 569] on div at bounding box center [738, 568] width 123 height 70
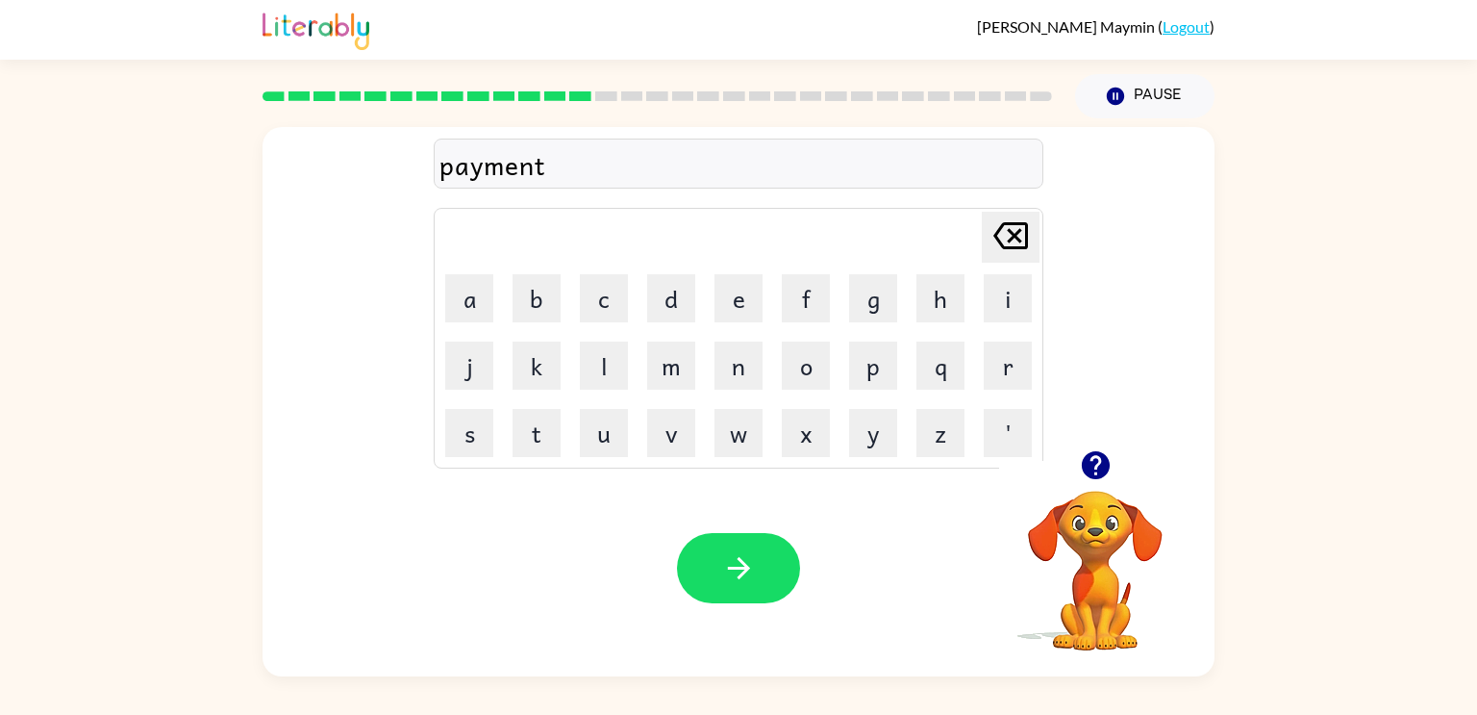
click at [743, 569] on icon "button" at bounding box center [738, 568] width 22 height 22
click at [742, 567] on div at bounding box center [738, 568] width 123 height 70
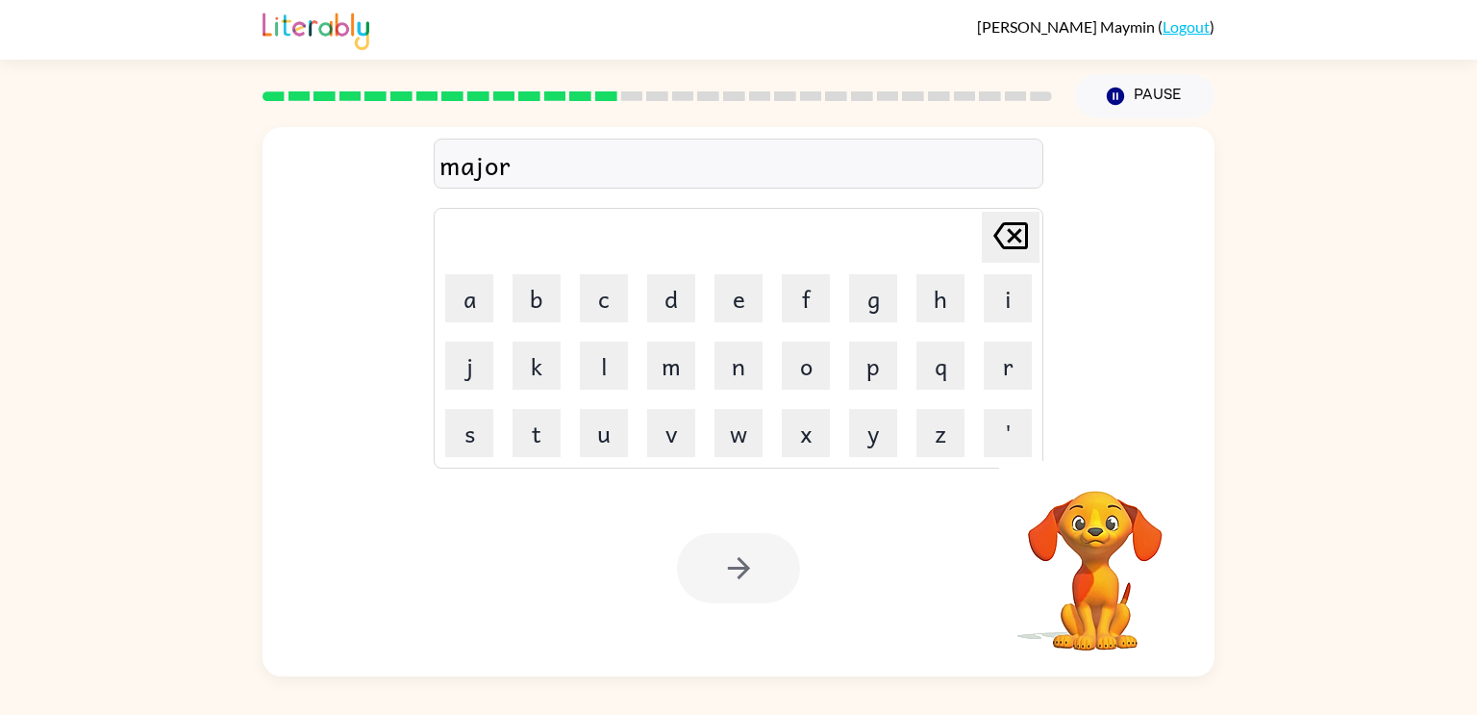
click at [742, 570] on div at bounding box center [738, 568] width 123 height 70
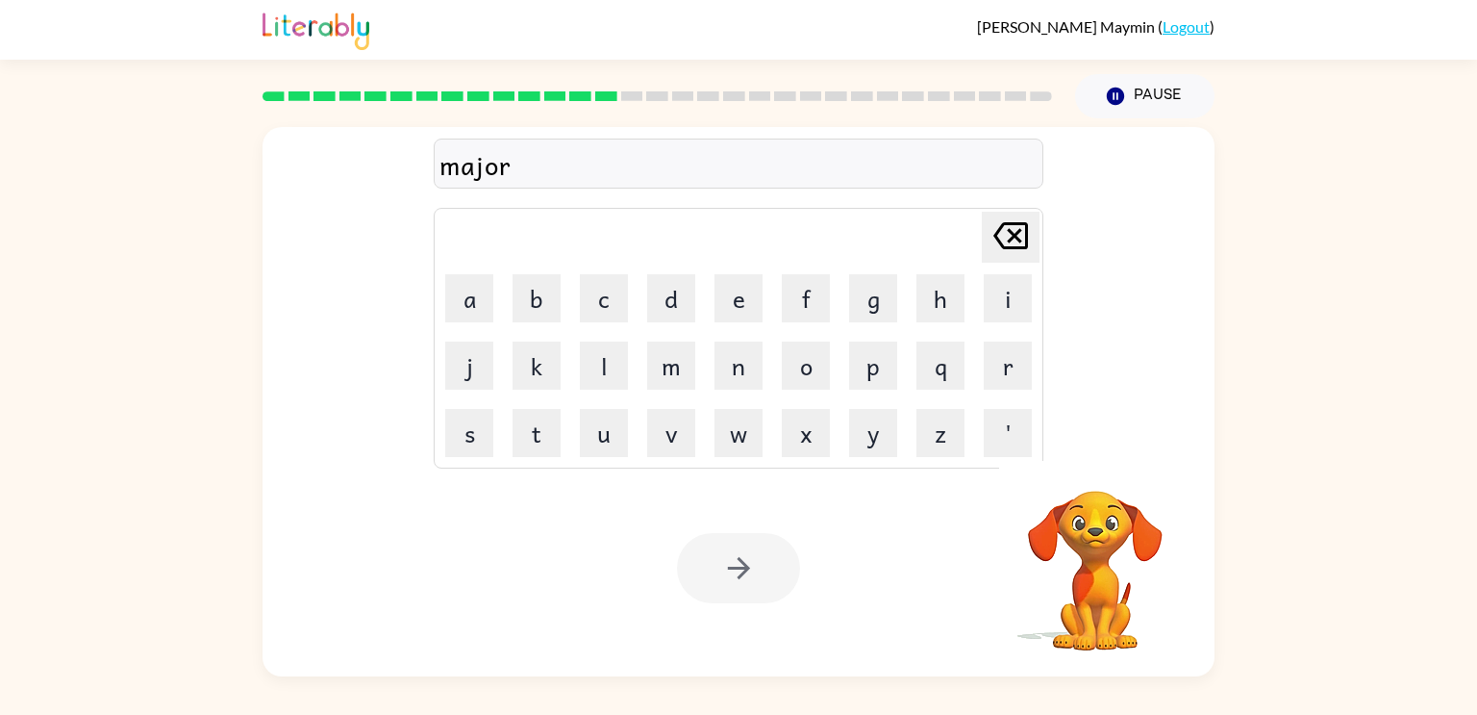
click at [742, 570] on div at bounding box center [738, 568] width 123 height 70
click at [742, 570] on icon "button" at bounding box center [739, 568] width 34 height 34
click at [742, 570] on div at bounding box center [738, 568] width 123 height 70
click at [741, 562] on div at bounding box center [738, 568] width 123 height 70
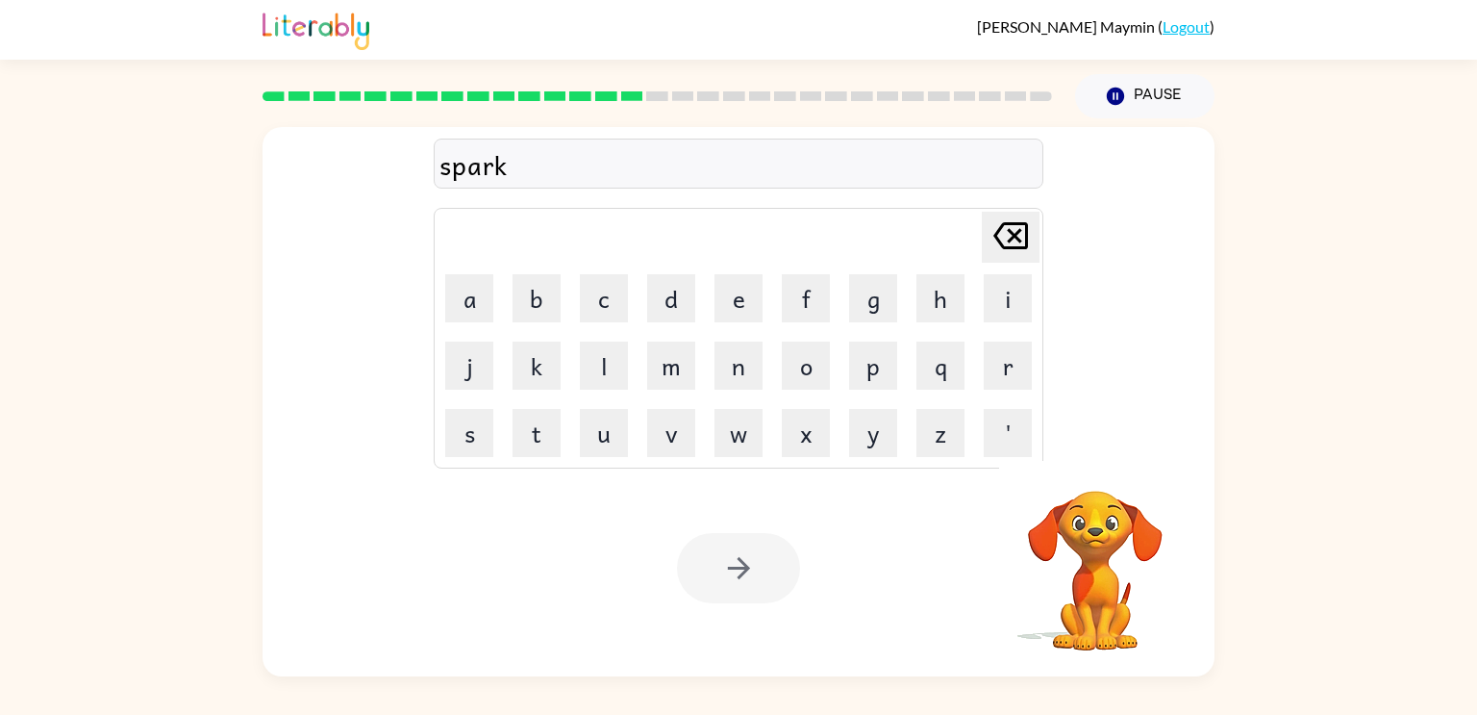
click at [741, 562] on div at bounding box center [738, 568] width 123 height 70
click at [743, 566] on icon "button" at bounding box center [738, 568] width 22 height 22
click at [743, 566] on div at bounding box center [738, 568] width 123 height 70
click at [743, 564] on div at bounding box center [738, 568] width 123 height 70
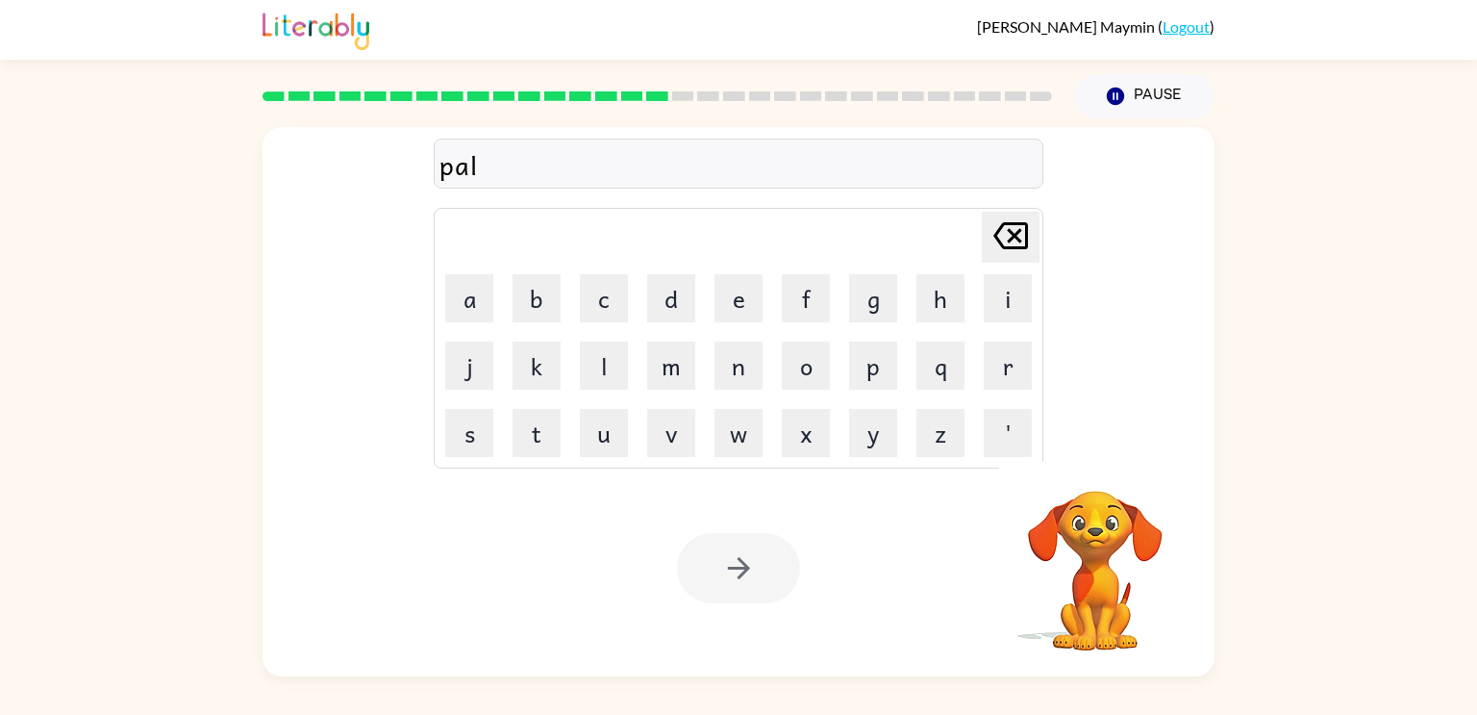
click at [743, 564] on div at bounding box center [738, 568] width 123 height 70
click at [744, 565] on div at bounding box center [738, 568] width 123 height 70
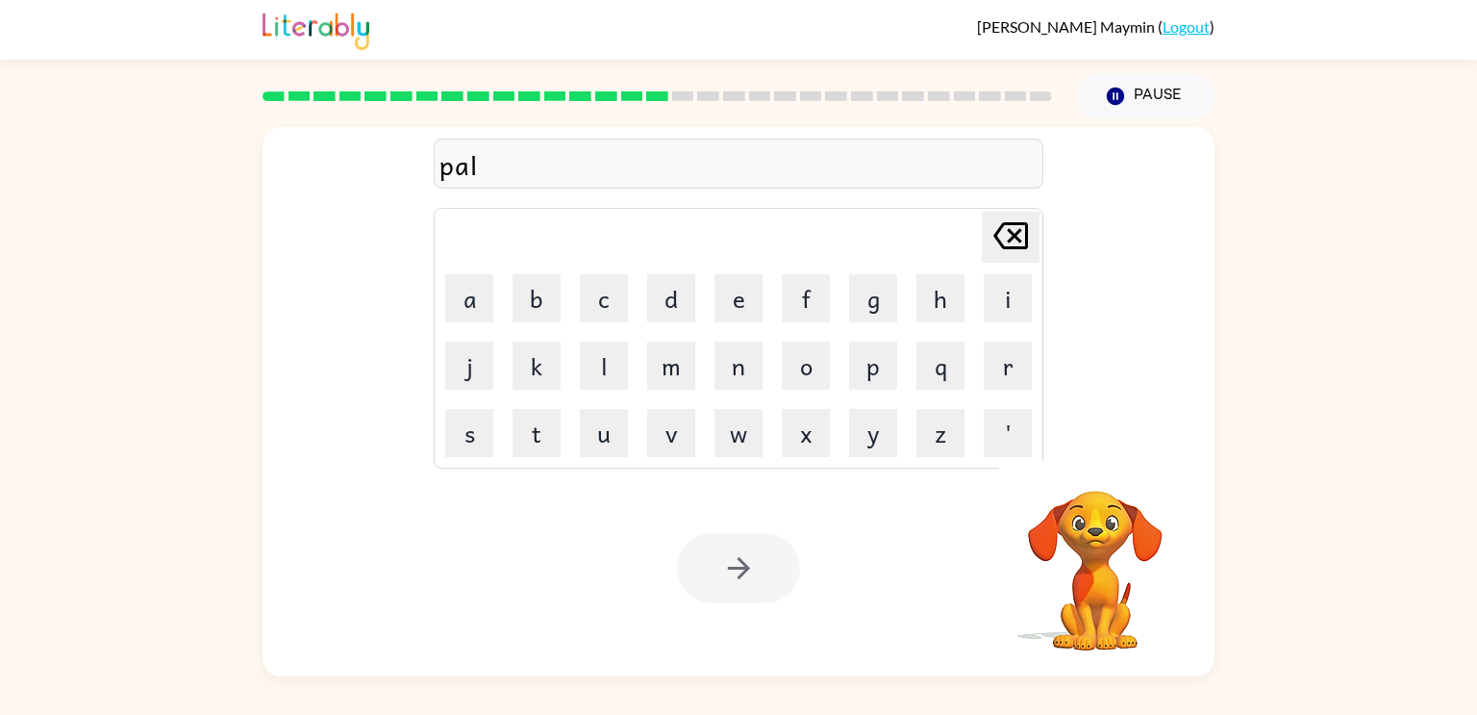
click at [744, 565] on div at bounding box center [738, 568] width 123 height 70
click at [744, 565] on icon "button" at bounding box center [738, 568] width 22 height 22
click at [744, 565] on div at bounding box center [738, 568] width 123 height 70
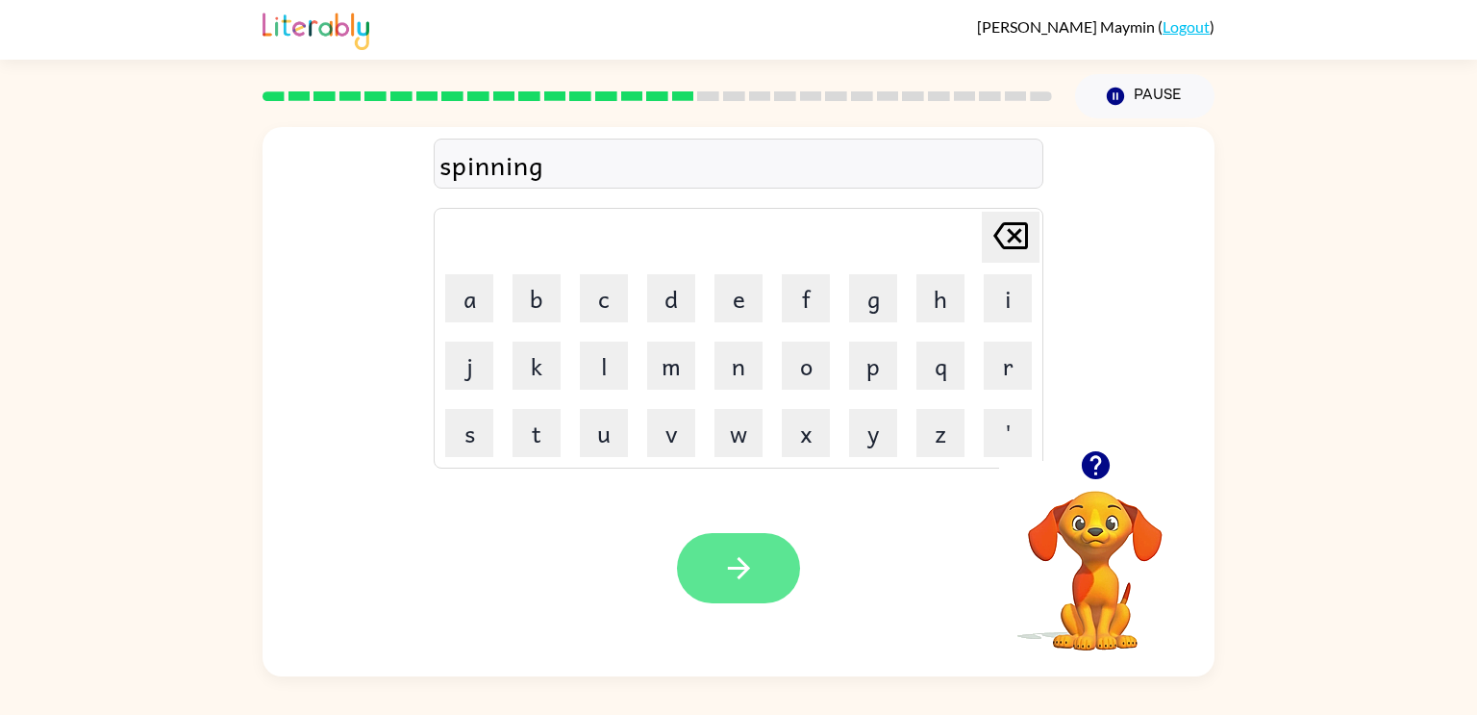
click at [777, 545] on button "button" at bounding box center [738, 568] width 123 height 70
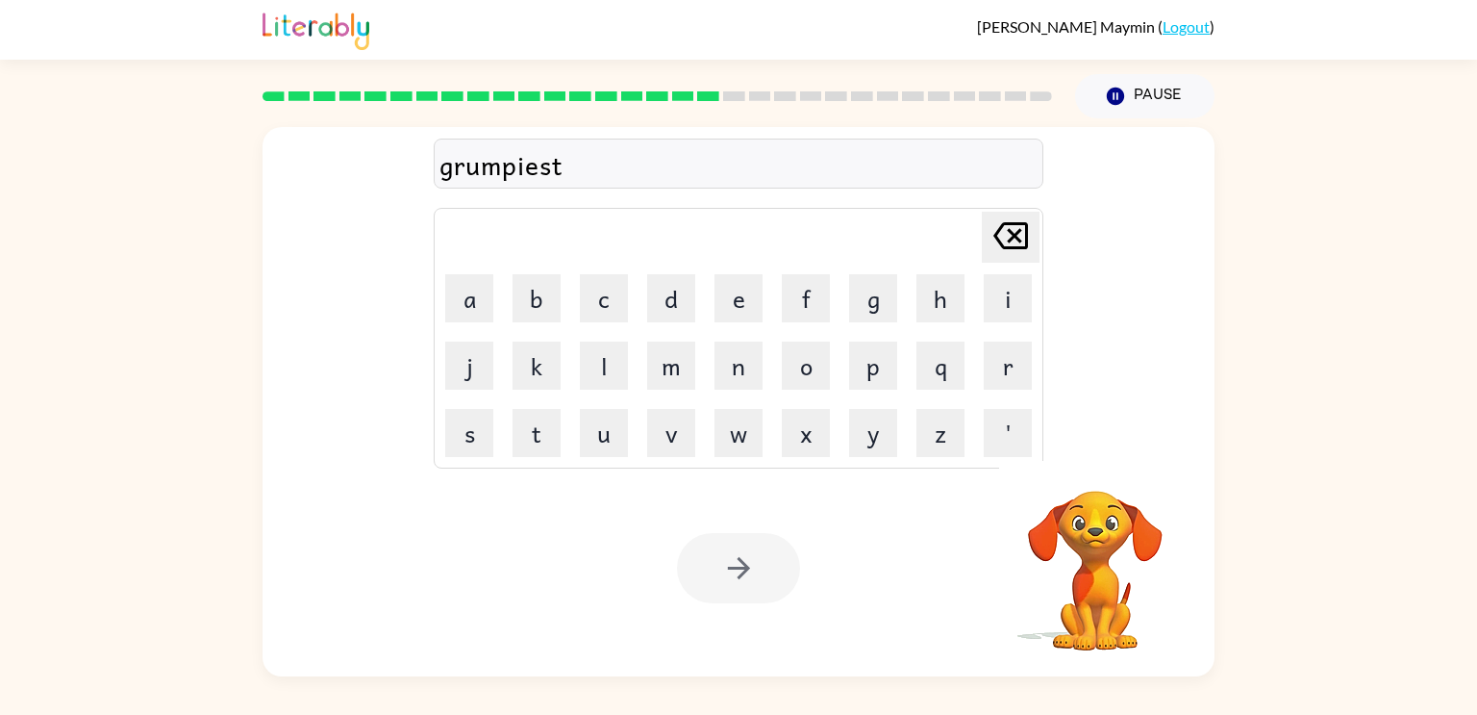
click at [768, 557] on div at bounding box center [738, 568] width 123 height 70
click at [767, 558] on div at bounding box center [738, 568] width 123 height 70
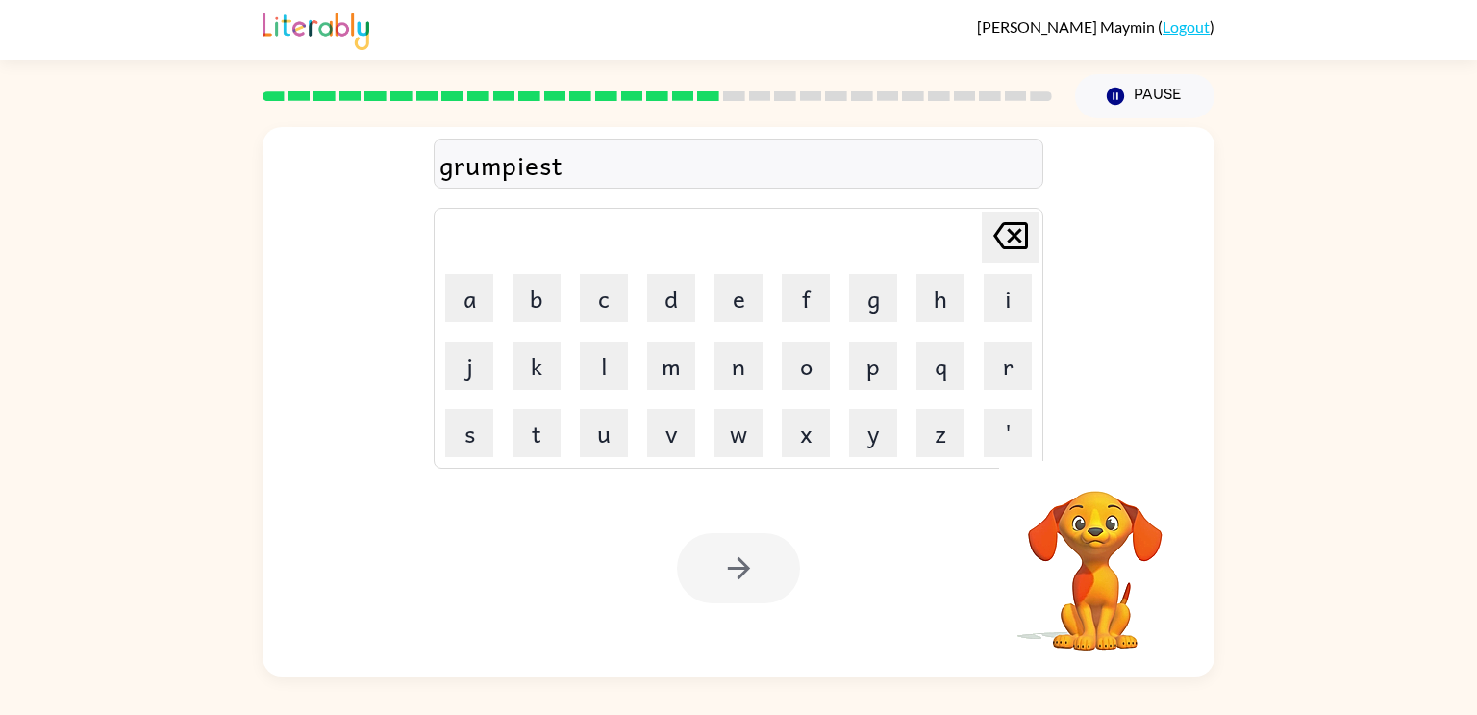
click at [767, 558] on div at bounding box center [738, 568] width 123 height 70
click at [767, 558] on button "button" at bounding box center [738, 568] width 123 height 70
click at [767, 558] on div at bounding box center [738, 568] width 123 height 70
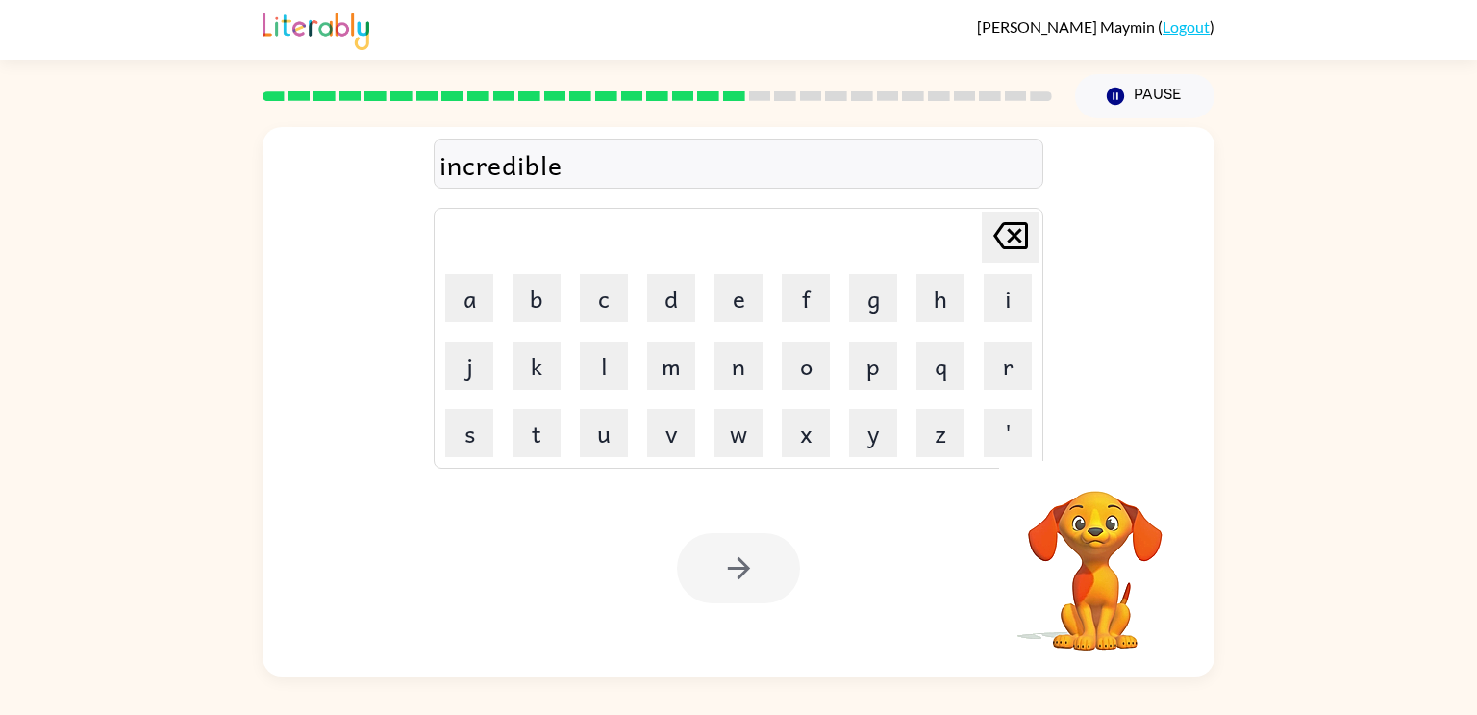
click at [767, 558] on div at bounding box center [738, 568] width 123 height 70
click at [767, 558] on button "button" at bounding box center [738, 568] width 123 height 70
click at [767, 558] on div at bounding box center [738, 568] width 123 height 70
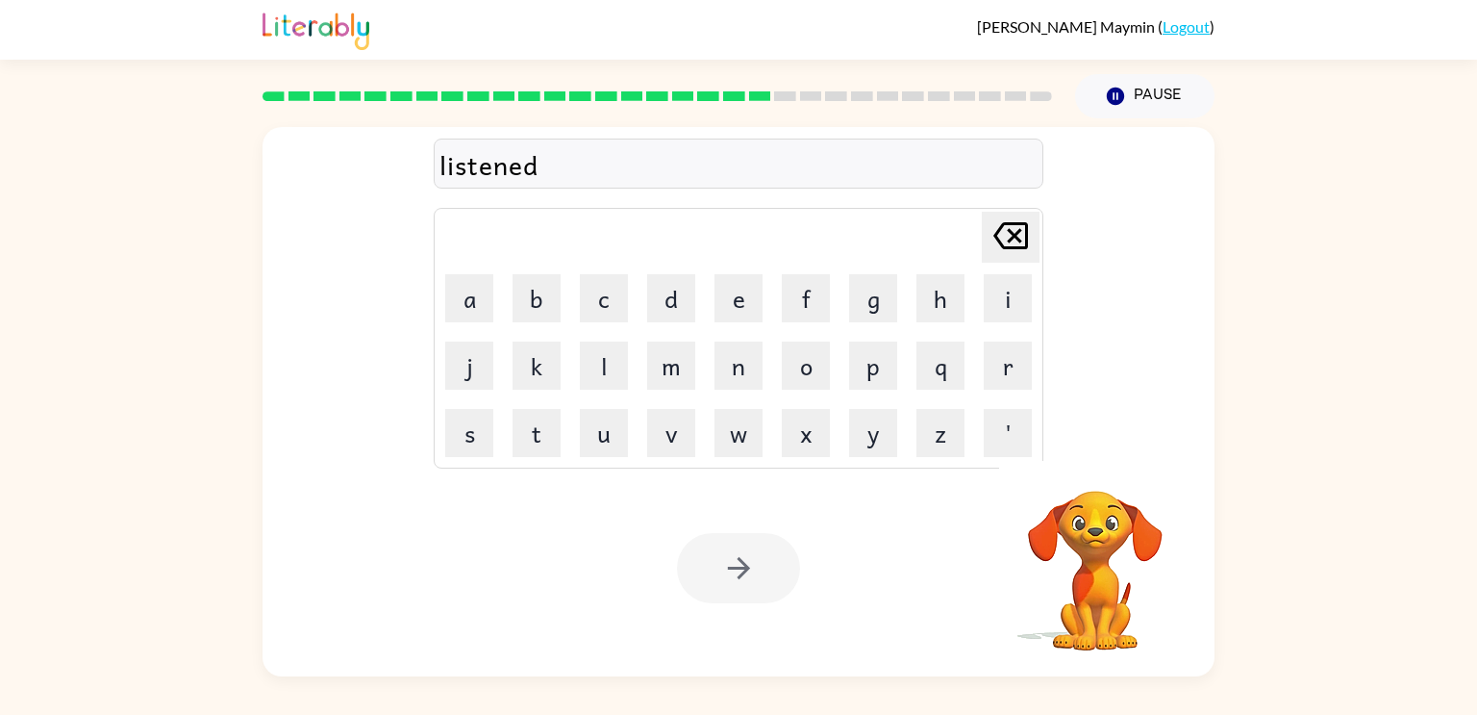
click at [767, 558] on div at bounding box center [738, 568] width 123 height 70
click at [767, 558] on button "button" at bounding box center [738, 568] width 123 height 70
click at [767, 558] on div at bounding box center [738, 568] width 123 height 70
click at [765, 569] on button "button" at bounding box center [738, 568] width 123 height 70
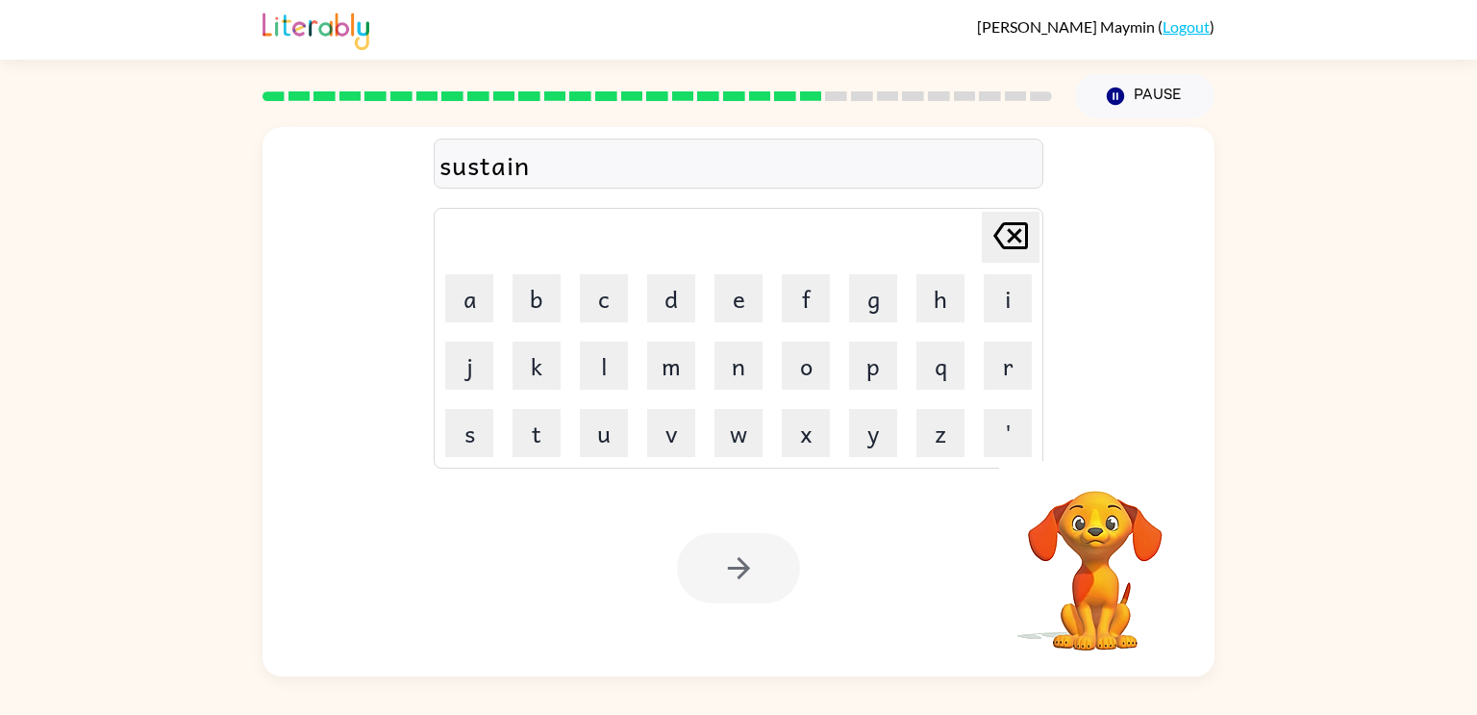
click at [765, 569] on div at bounding box center [738, 568] width 123 height 70
click at [758, 579] on div at bounding box center [738, 568] width 123 height 70
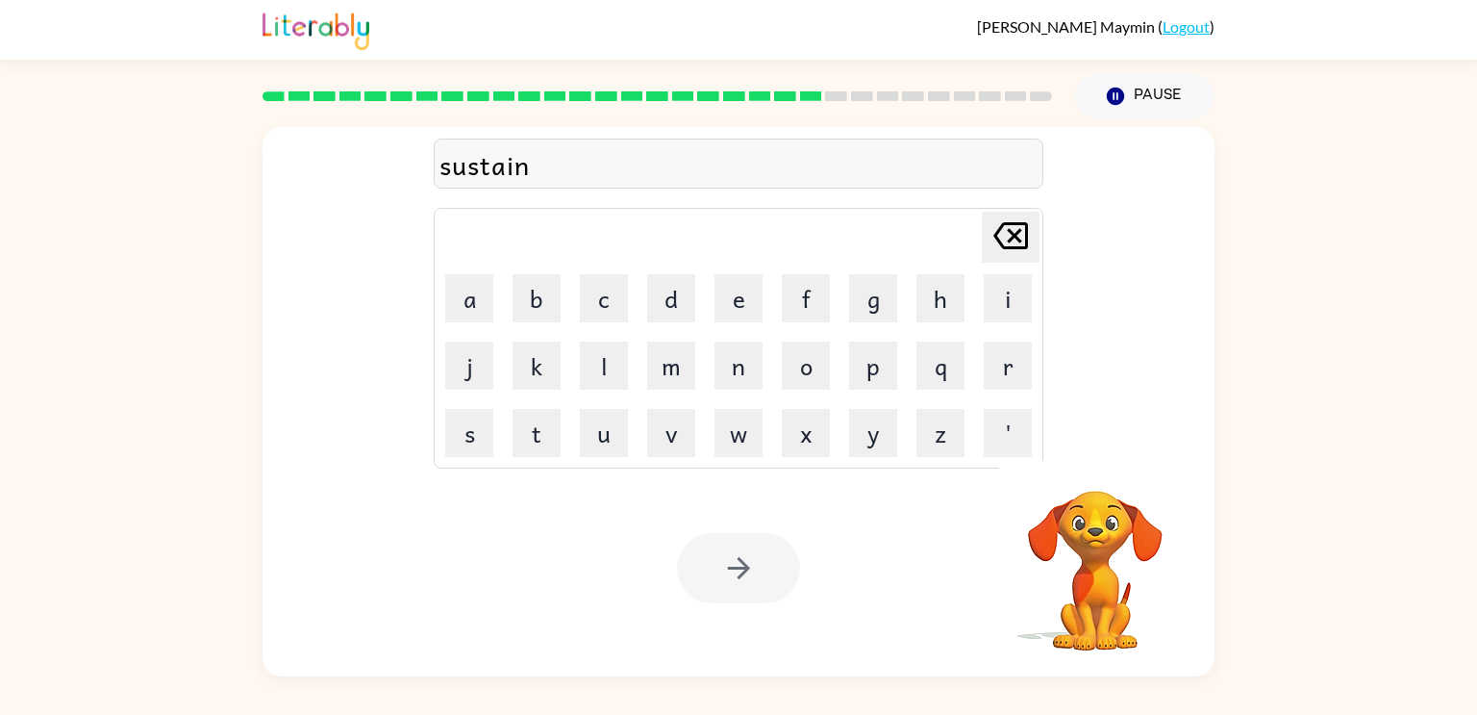
click at [758, 579] on div at bounding box center [738, 568] width 123 height 70
click at [759, 578] on div at bounding box center [738, 568] width 123 height 70
click at [759, 578] on button "button" at bounding box center [738, 568] width 123 height 70
click at [758, 572] on button "button" at bounding box center [738, 568] width 123 height 70
click at [758, 572] on div at bounding box center [738, 568] width 123 height 70
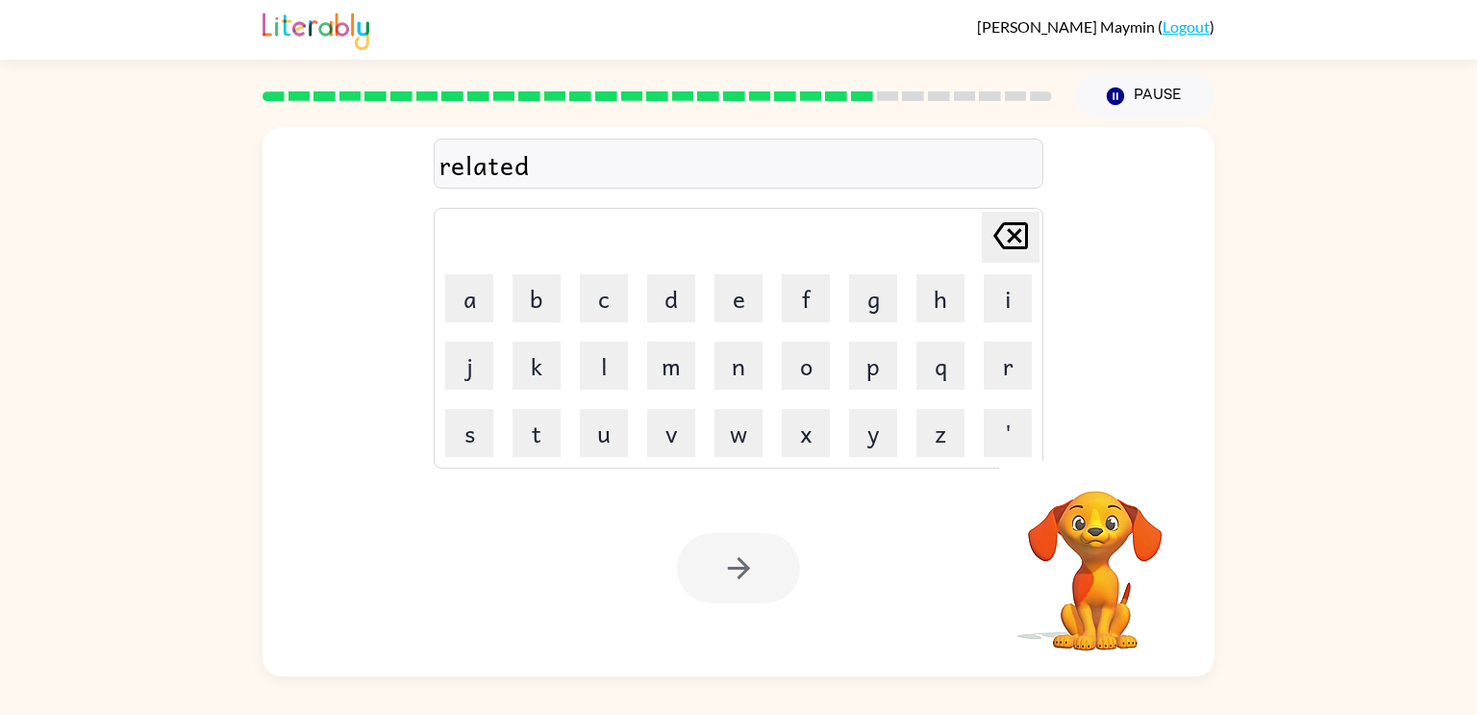
click at [756, 569] on div at bounding box center [738, 568] width 123 height 70
click at [756, 569] on button "button" at bounding box center [738, 568] width 123 height 70
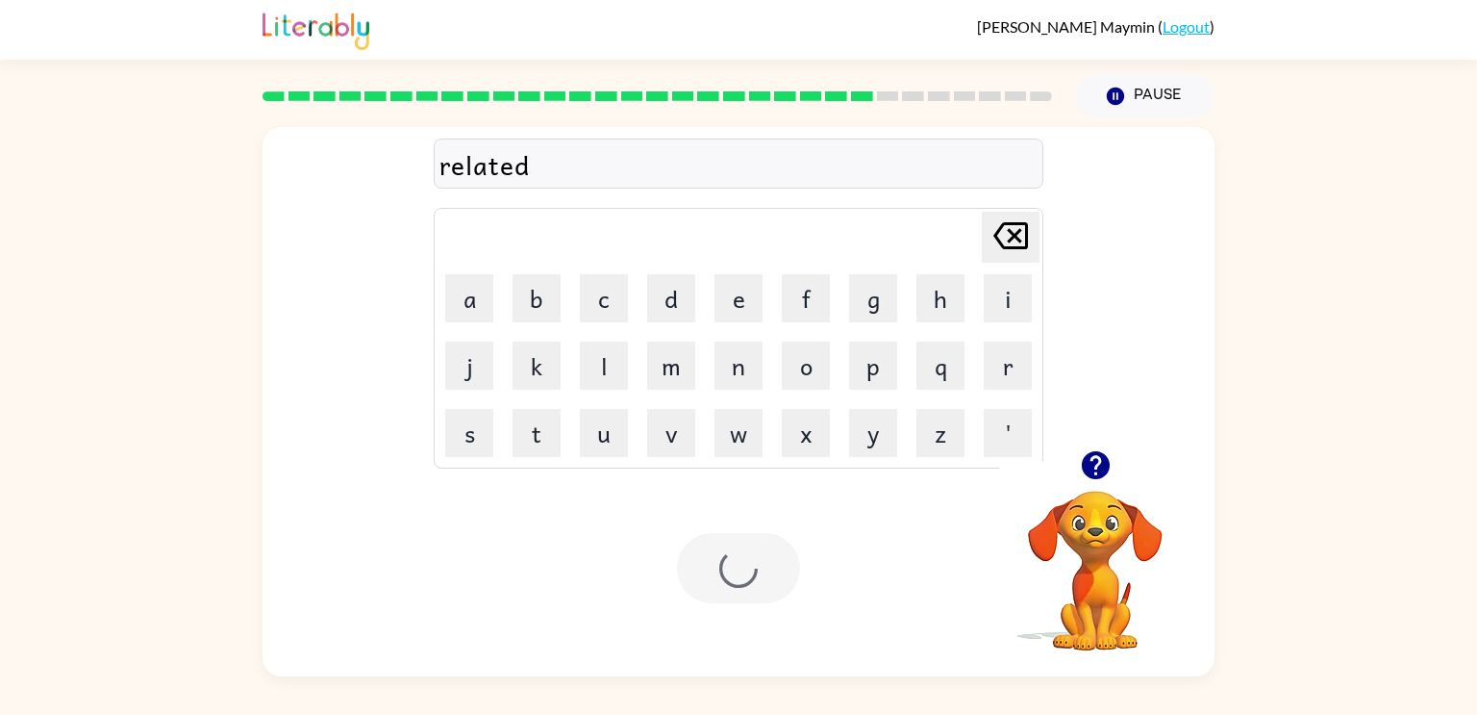
click at [756, 569] on div at bounding box center [738, 568] width 123 height 70
click at [757, 571] on div at bounding box center [738, 568] width 123 height 70
click at [756, 572] on button "button" at bounding box center [738, 568] width 123 height 70
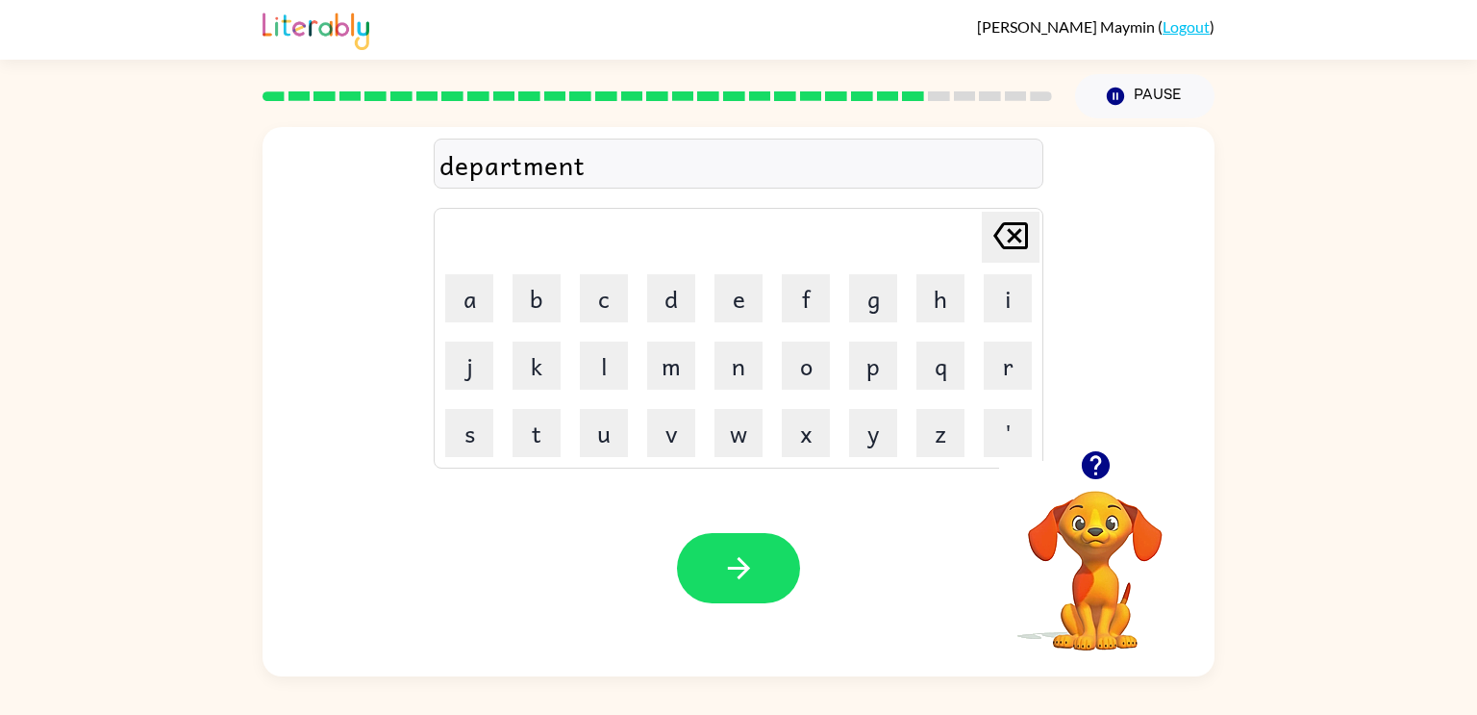
click at [755, 572] on icon "button" at bounding box center [739, 568] width 34 height 34
click at [755, 572] on div at bounding box center [738, 568] width 123 height 70
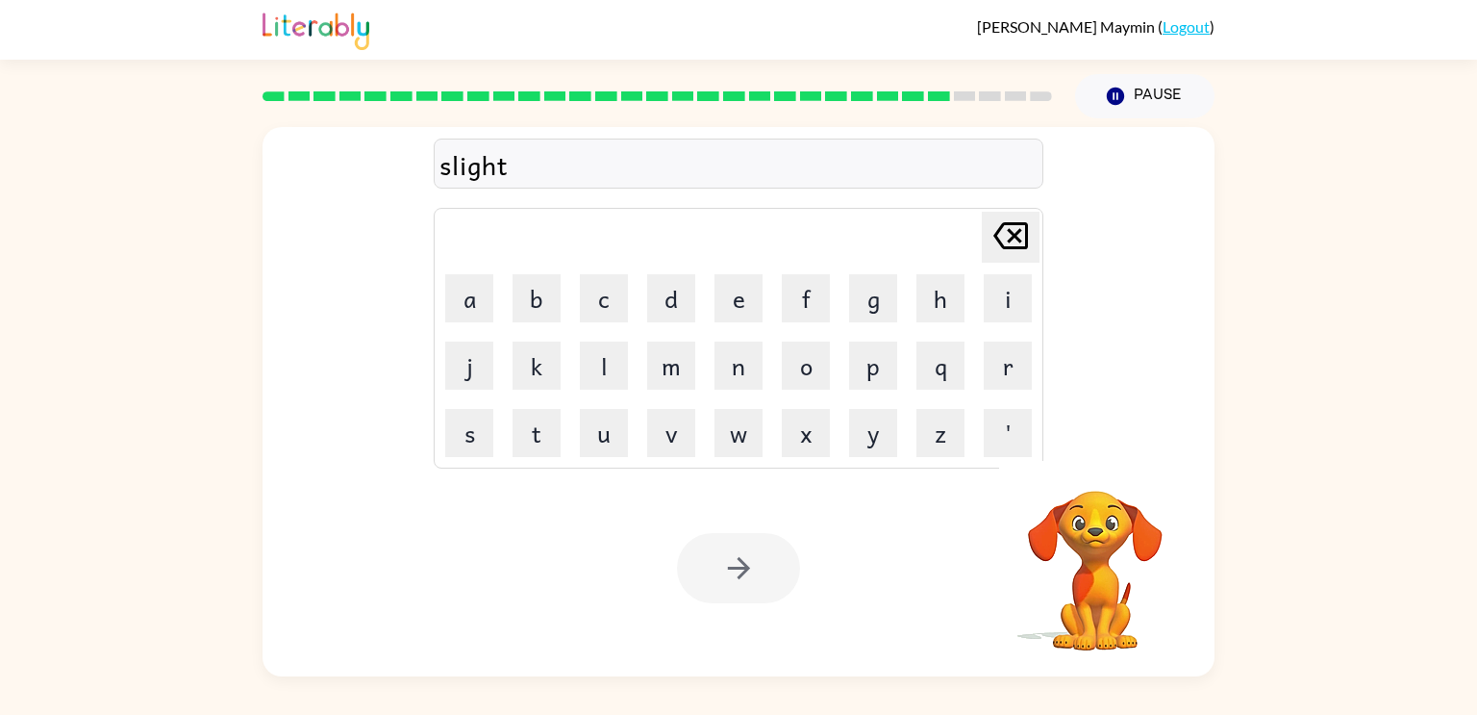
click at [755, 572] on div at bounding box center [738, 568] width 123 height 70
click at [751, 568] on div at bounding box center [738, 568] width 123 height 70
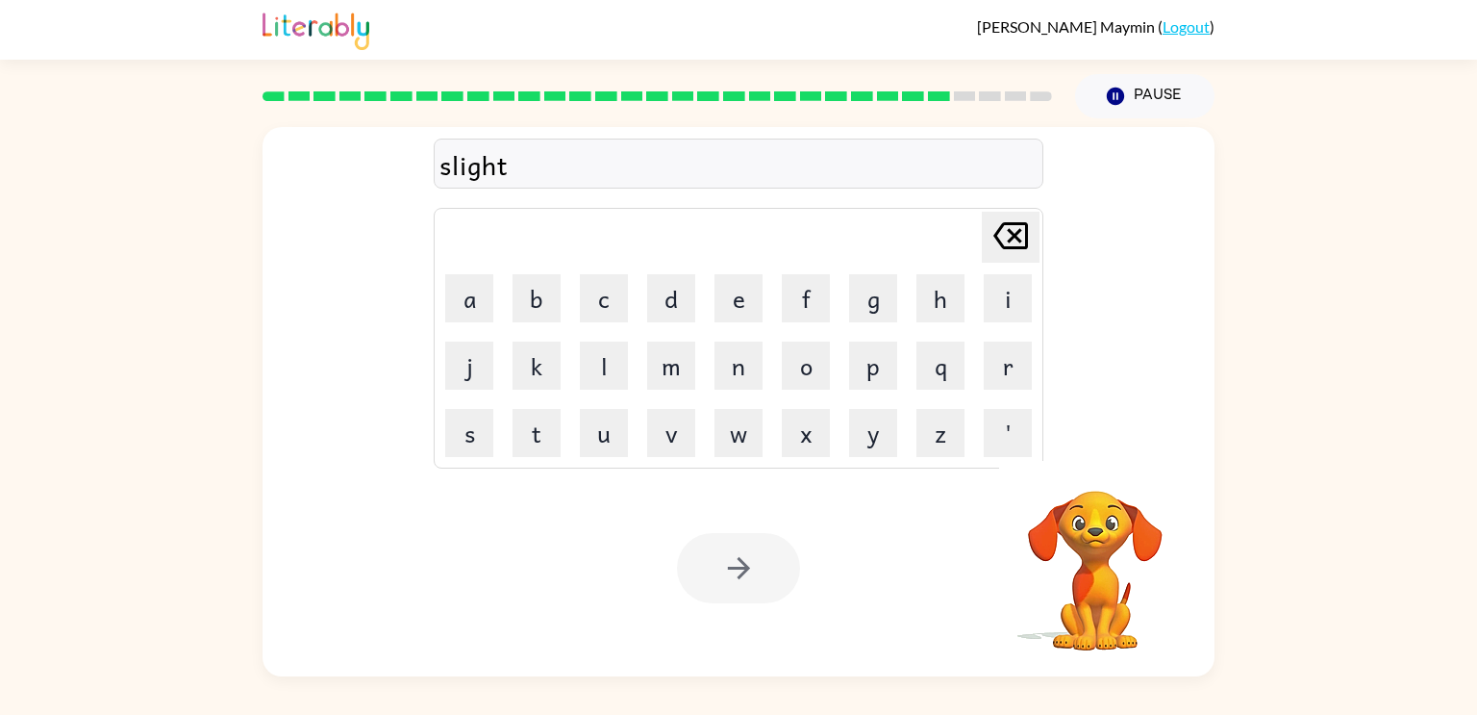
click at [751, 568] on div at bounding box center [738, 568] width 123 height 70
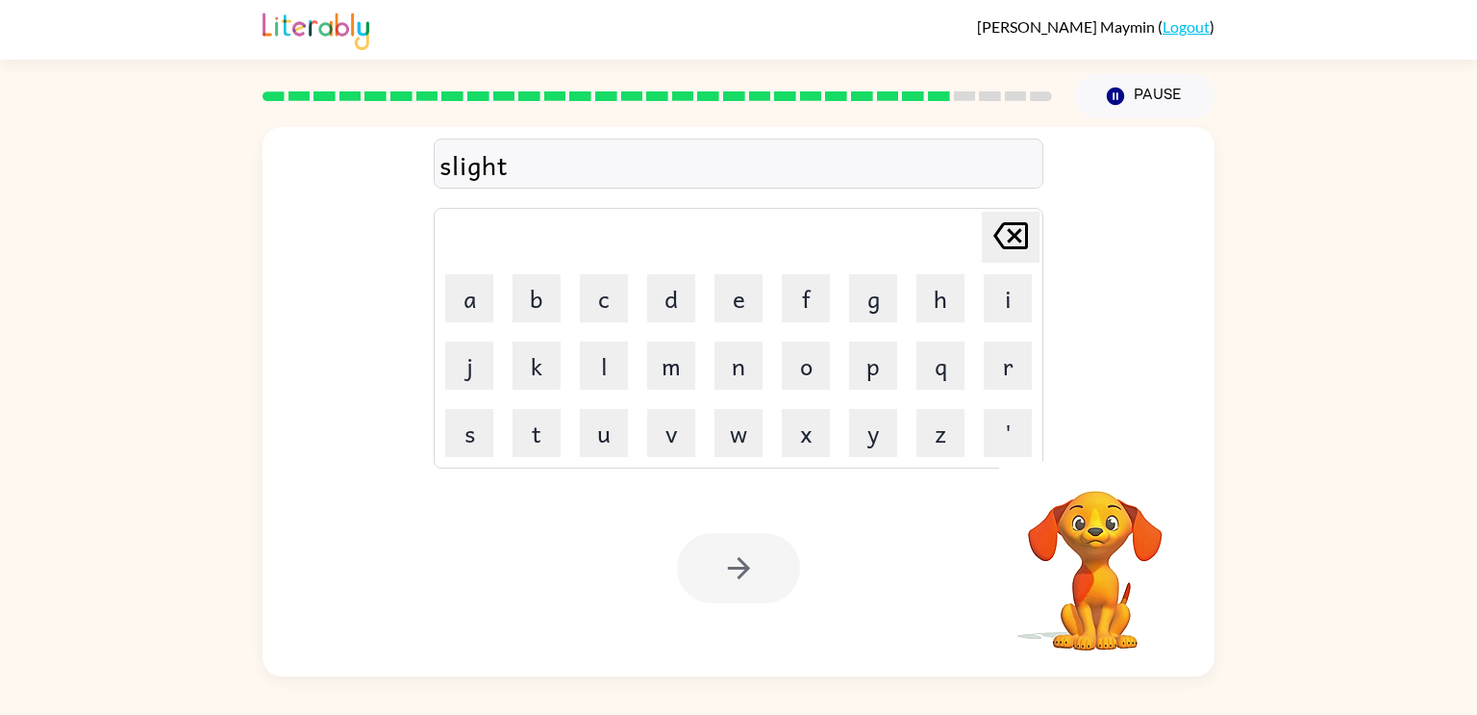
click at [751, 568] on div at bounding box center [738, 568] width 123 height 70
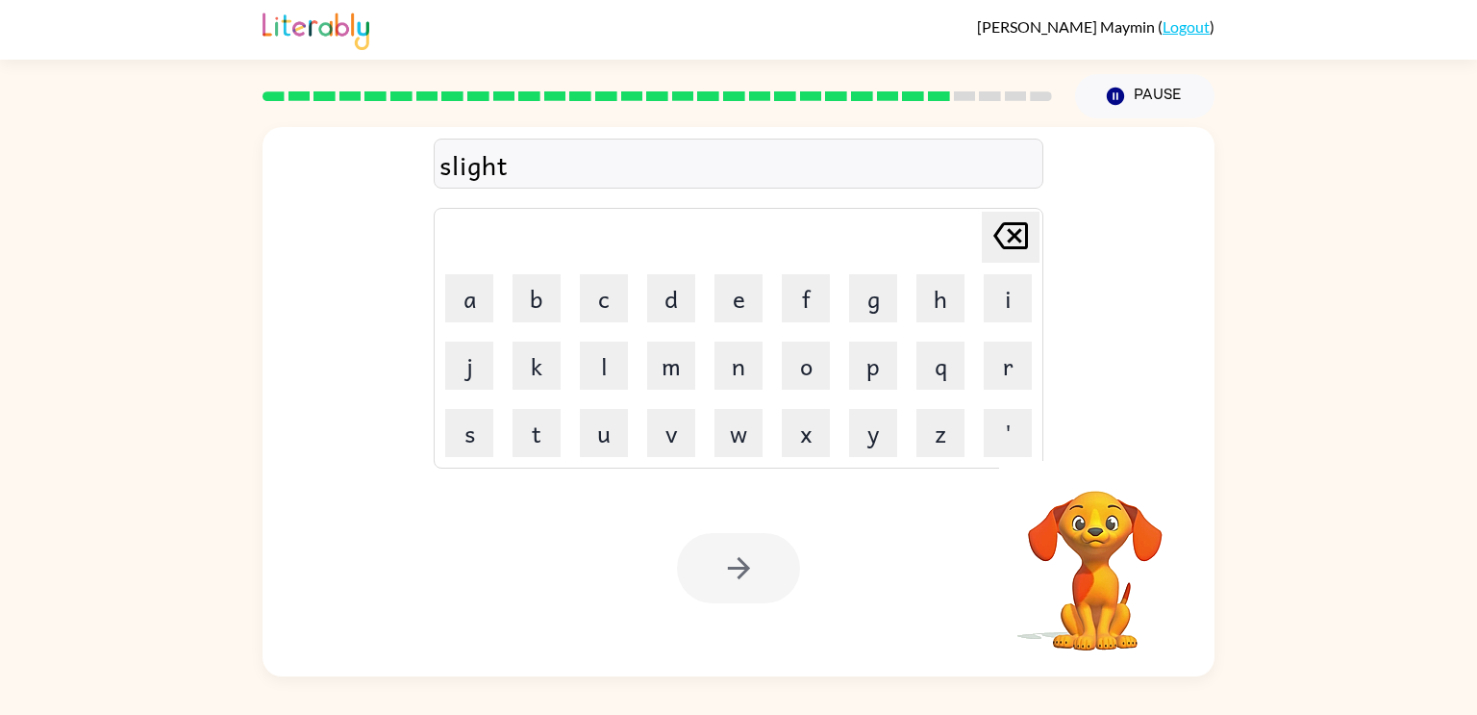
click at [751, 568] on div at bounding box center [738, 568] width 123 height 70
click at [751, 568] on icon "button" at bounding box center [739, 568] width 34 height 34
click at [751, 568] on div at bounding box center [738, 568] width 123 height 70
click at [750, 567] on div at bounding box center [738, 568] width 123 height 70
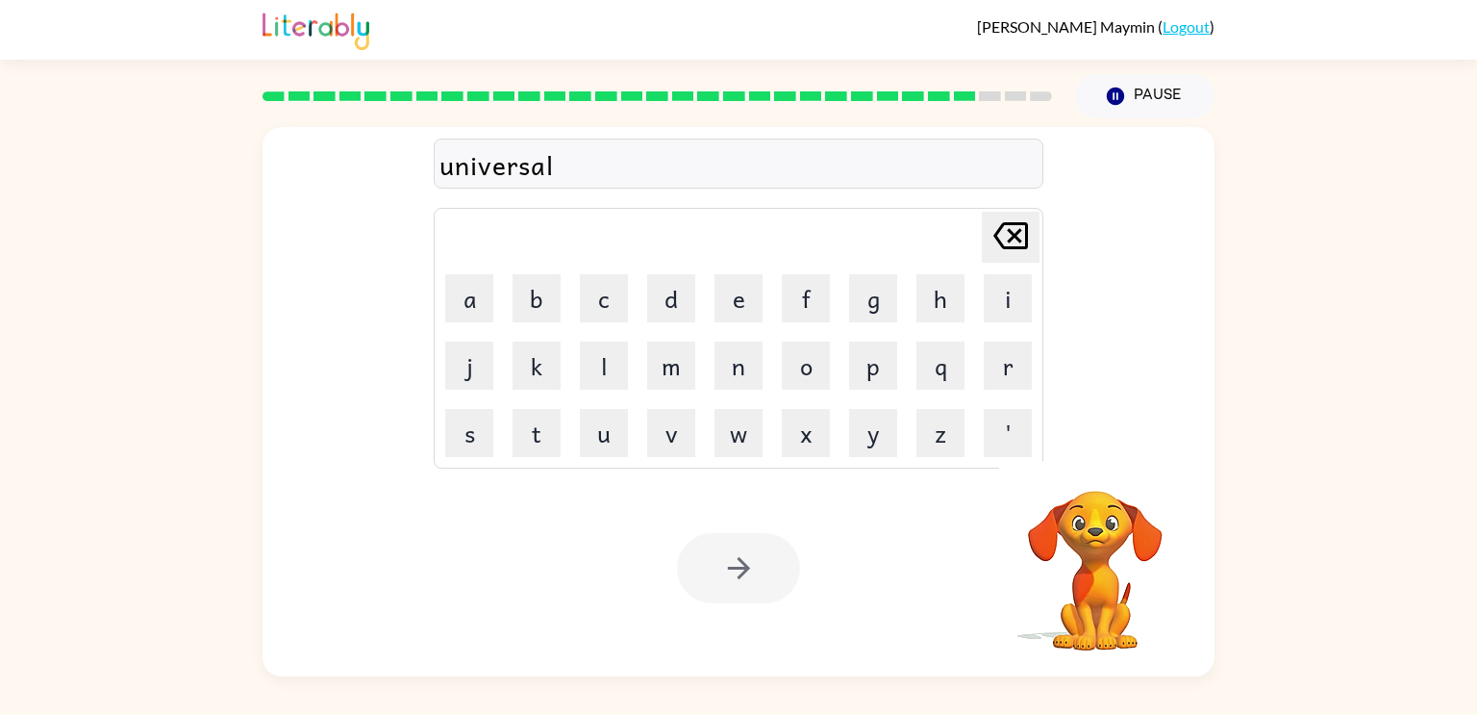
click at [750, 567] on div at bounding box center [738, 568] width 123 height 70
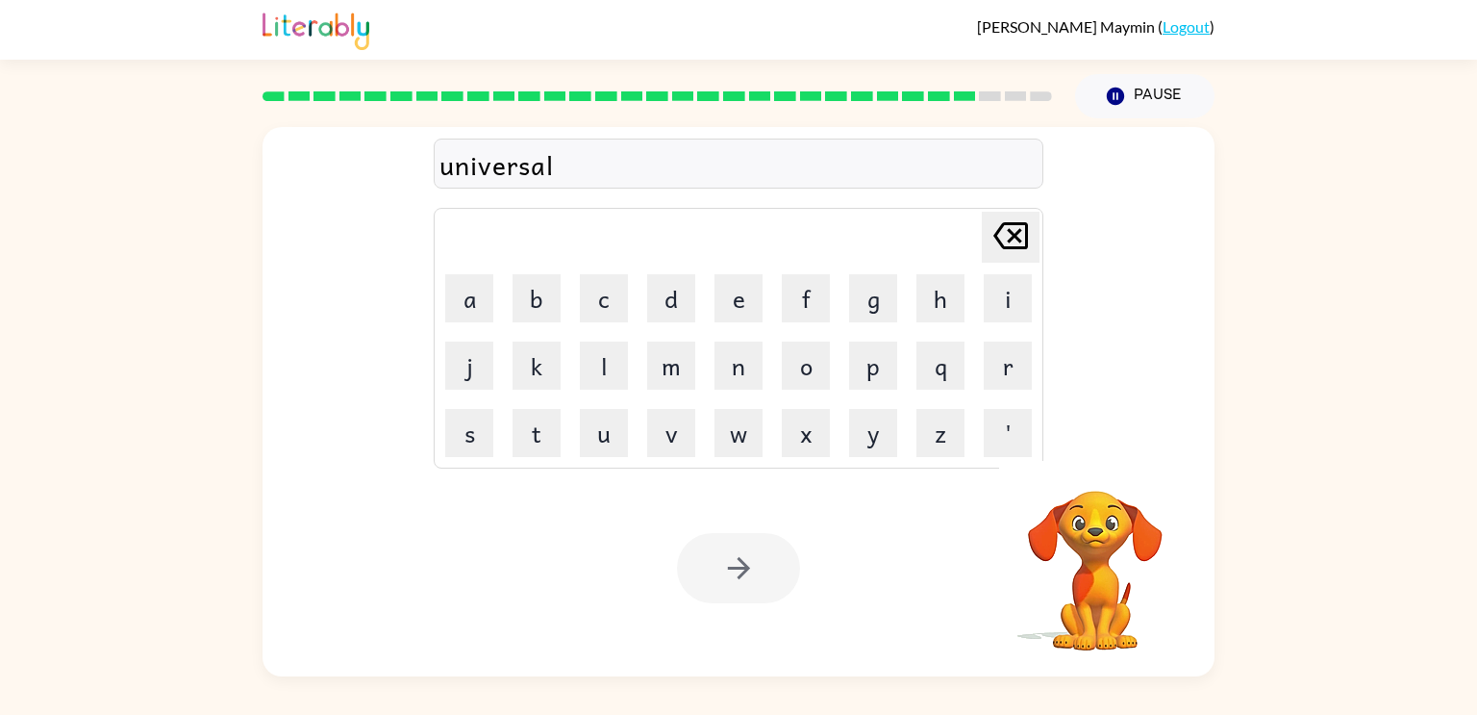
click at [750, 567] on div at bounding box center [738, 568] width 123 height 70
click at [750, 566] on icon "button" at bounding box center [739, 568] width 34 height 34
click at [750, 566] on div at bounding box center [738, 568] width 123 height 70
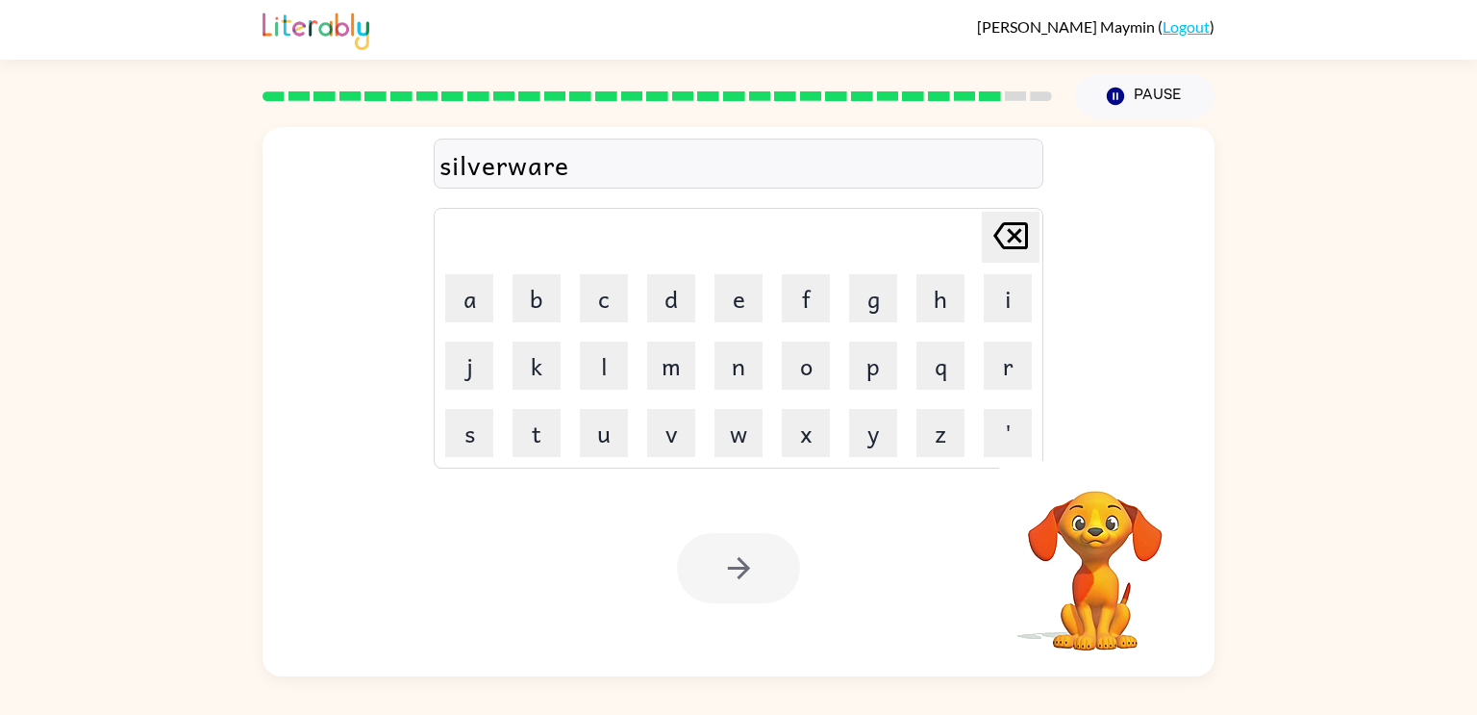
click at [750, 566] on div at bounding box center [738, 568] width 123 height 70
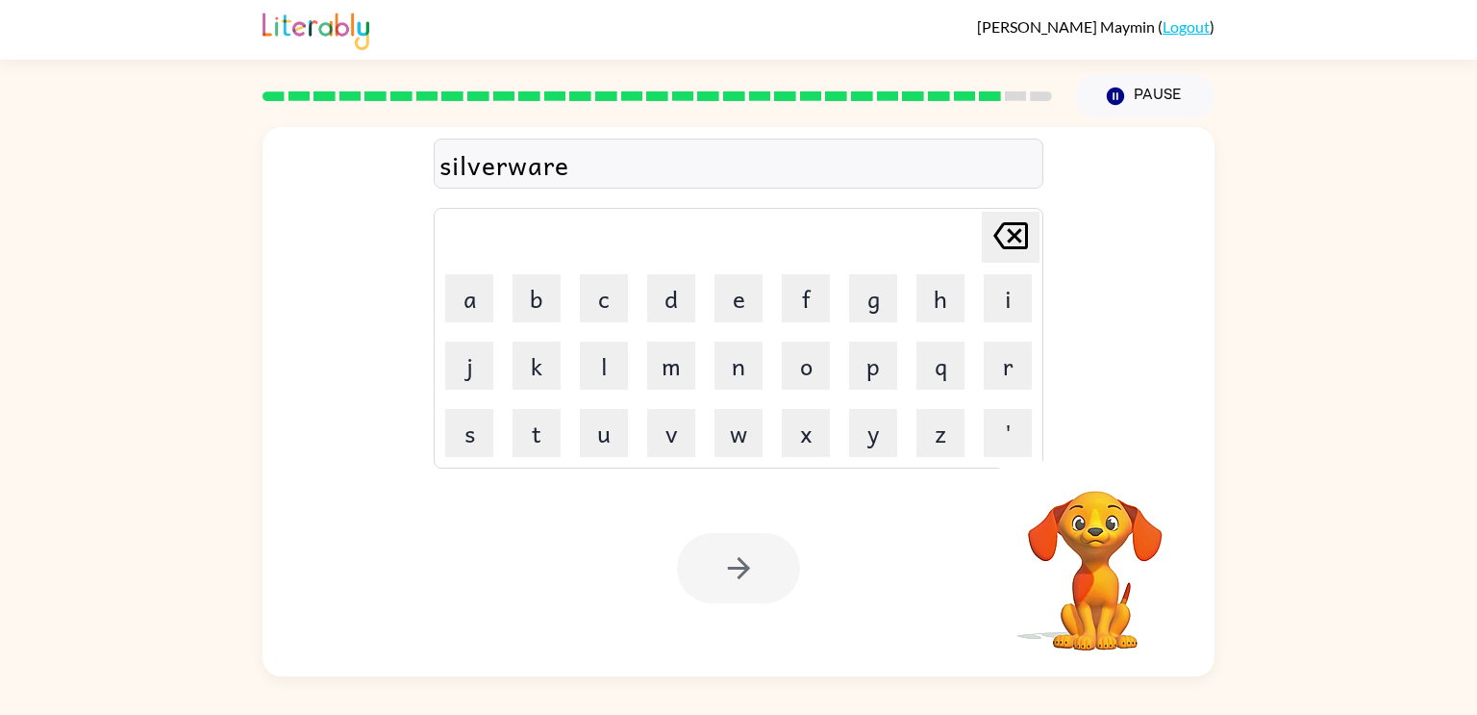
click at [750, 566] on div at bounding box center [738, 568] width 123 height 70
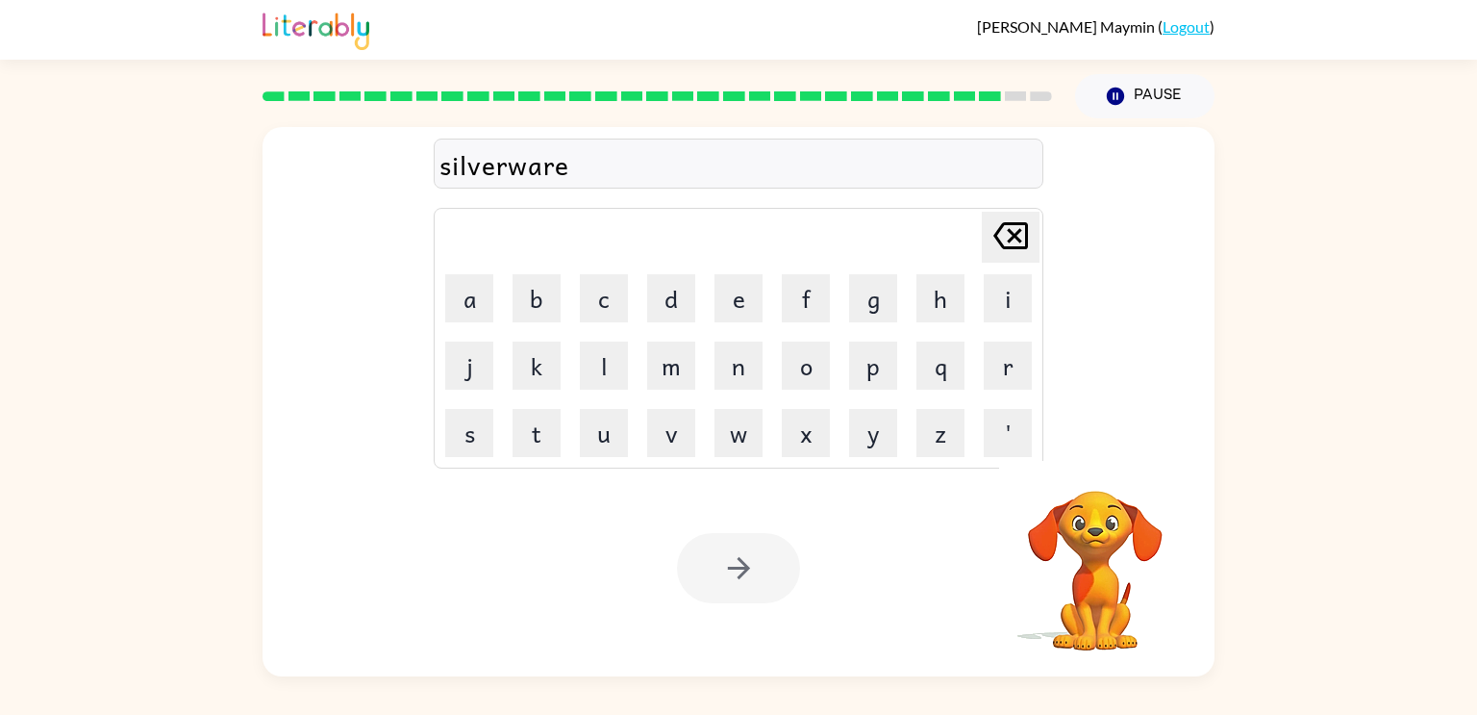
click at [750, 566] on icon "button" at bounding box center [739, 568] width 34 height 34
click at [750, 566] on div at bounding box center [738, 568] width 123 height 70
click at [756, 580] on button "button" at bounding box center [738, 568] width 123 height 70
click at [756, 580] on div at bounding box center [738, 568] width 123 height 70
